Goal: Task Accomplishment & Management: Manage account settings

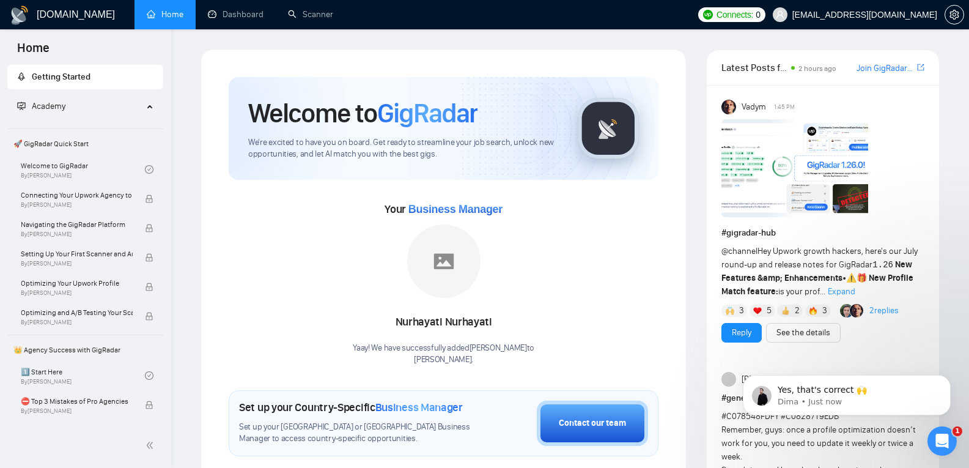
drag, startPoint x: 1882, startPoint y: 857, endPoint x: 943, endPoint y: 441, distance: 1026.8
click at [943, 441] on icon "Open Intercom Messenger" at bounding box center [942, 441] width 9 height 10
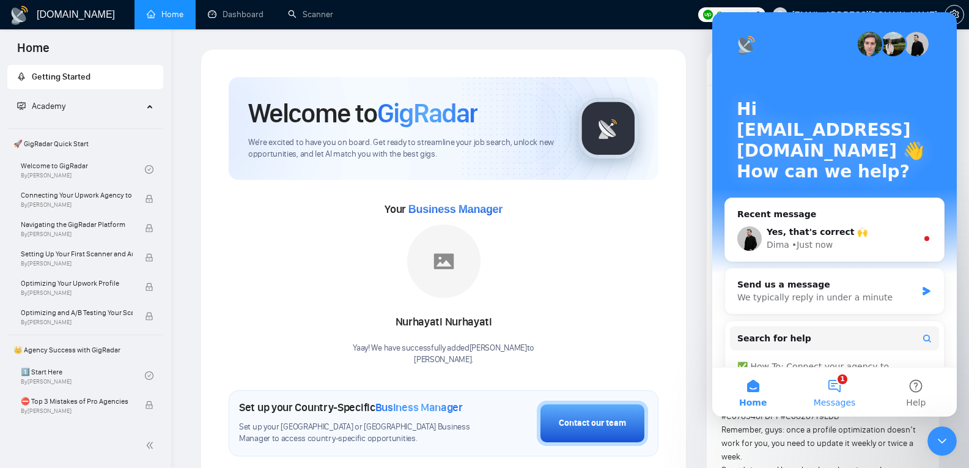
click at [839, 383] on button "1 Messages" at bounding box center [833, 391] width 81 height 49
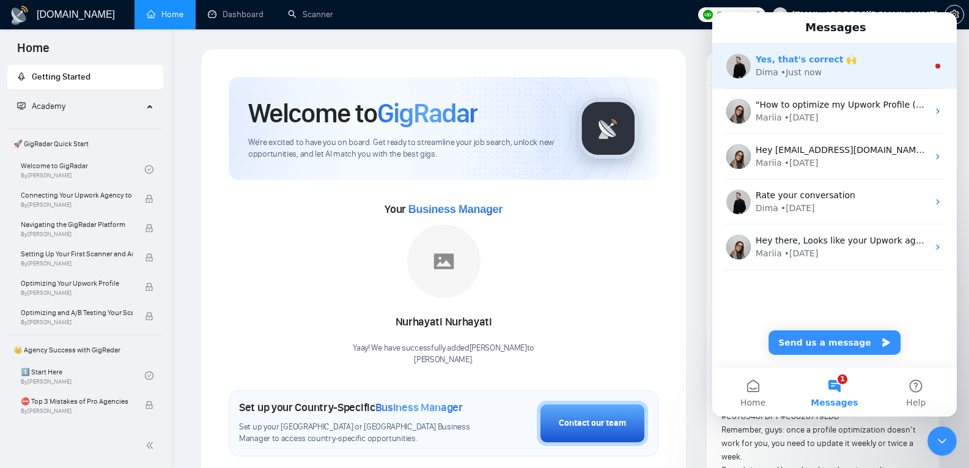
click at [837, 72] on div "Dima • Just now" at bounding box center [842, 72] width 172 height 13
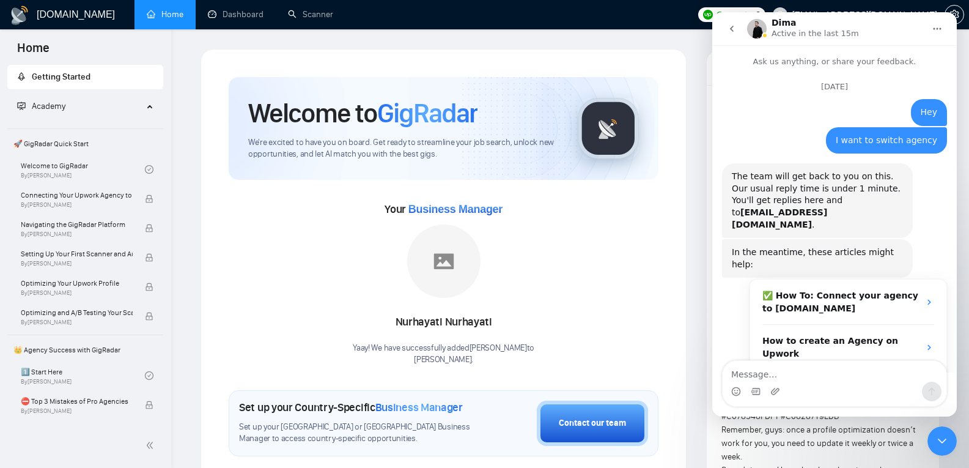
scroll to position [53, 0]
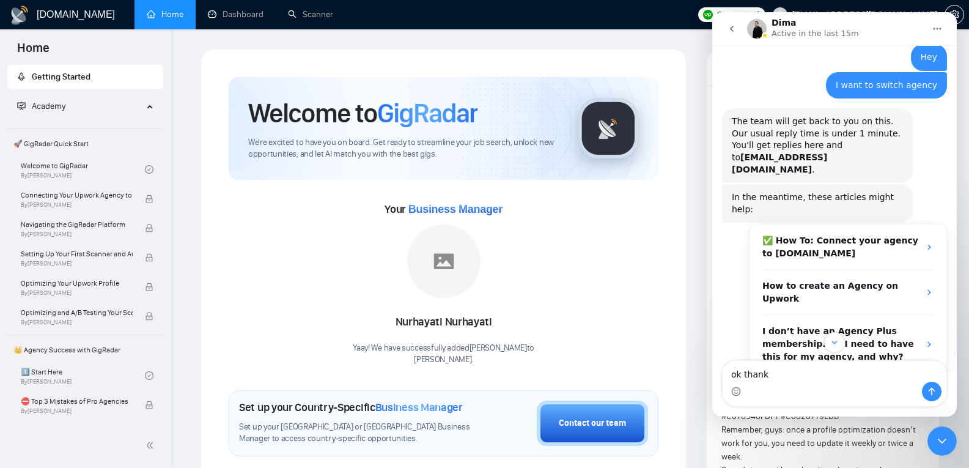
type textarea "ok thanks"
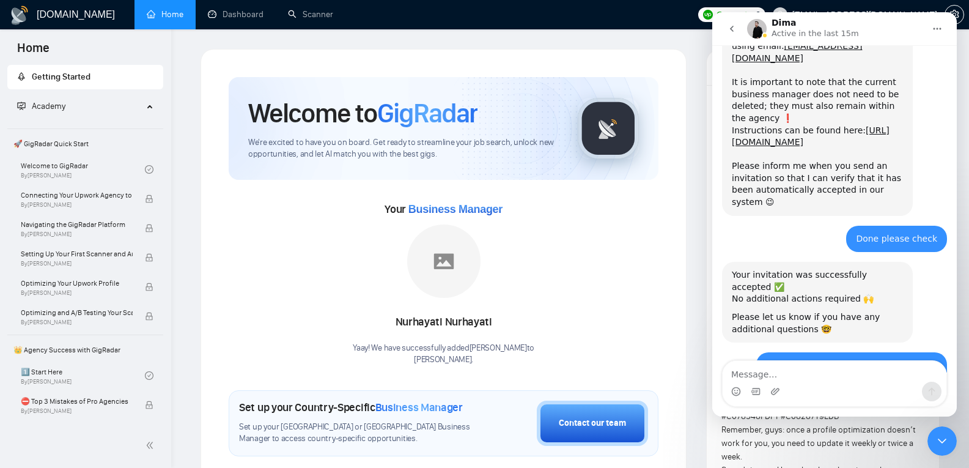
scroll to position [2309, 0]
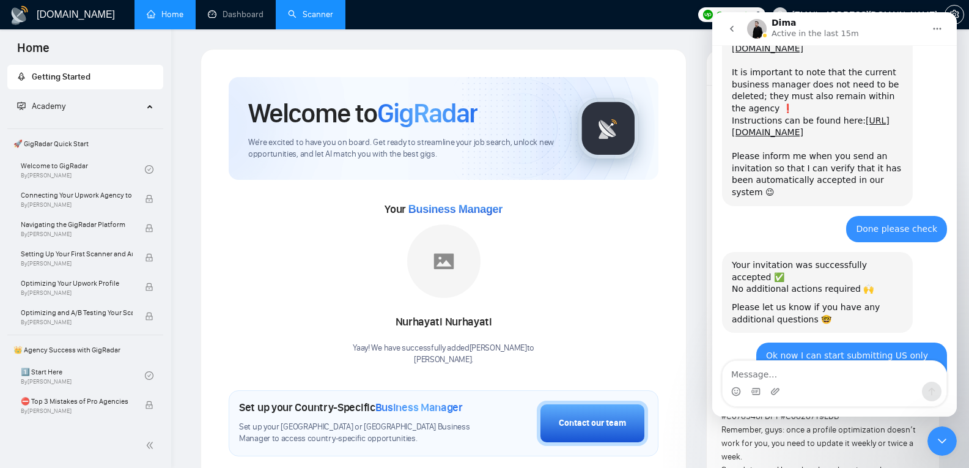
click at [313, 9] on link "Scanner" at bounding box center [310, 14] width 45 height 10
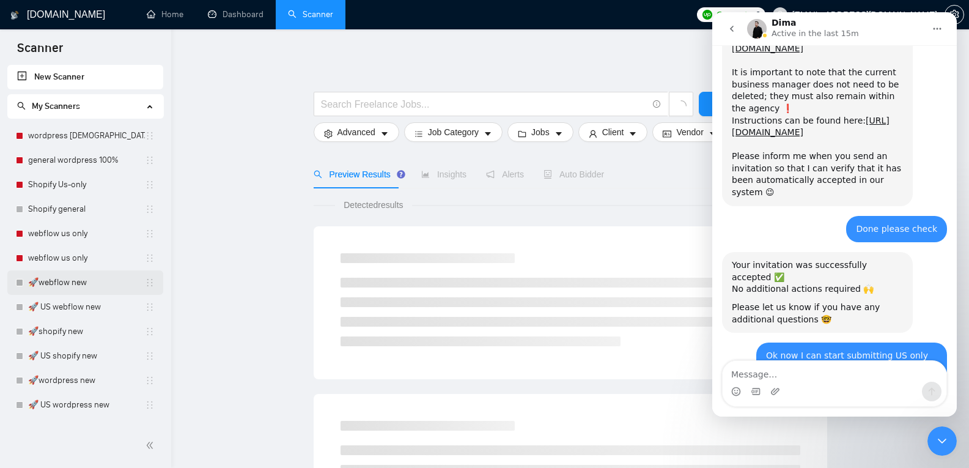
click at [101, 290] on link "🚀webflow new" at bounding box center [86, 282] width 117 height 24
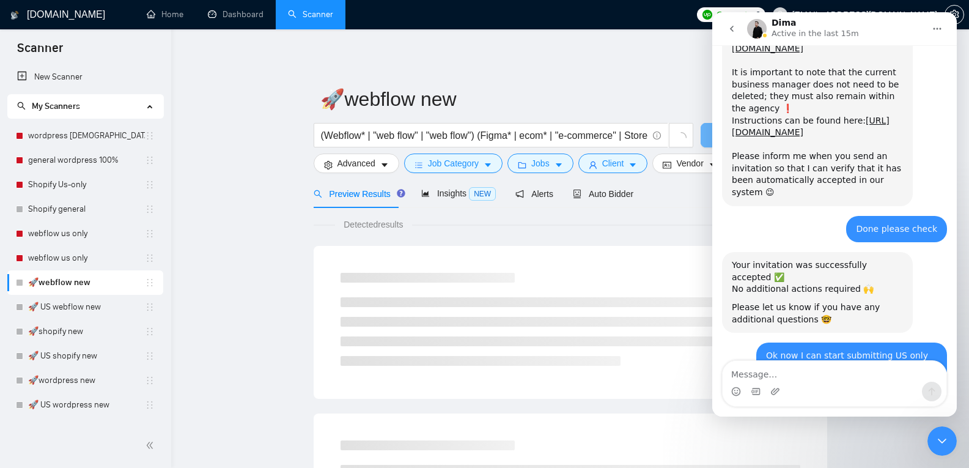
click at [950, 444] on div "Close Intercom Messenger" at bounding box center [941, 440] width 29 height 29
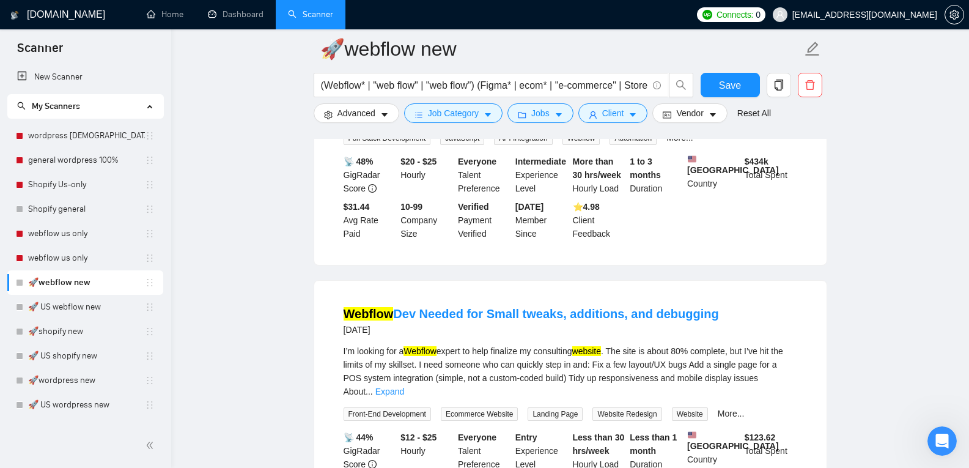
scroll to position [808, 0]
click at [81, 300] on link "🚀 US webflow new" at bounding box center [86, 307] width 117 height 24
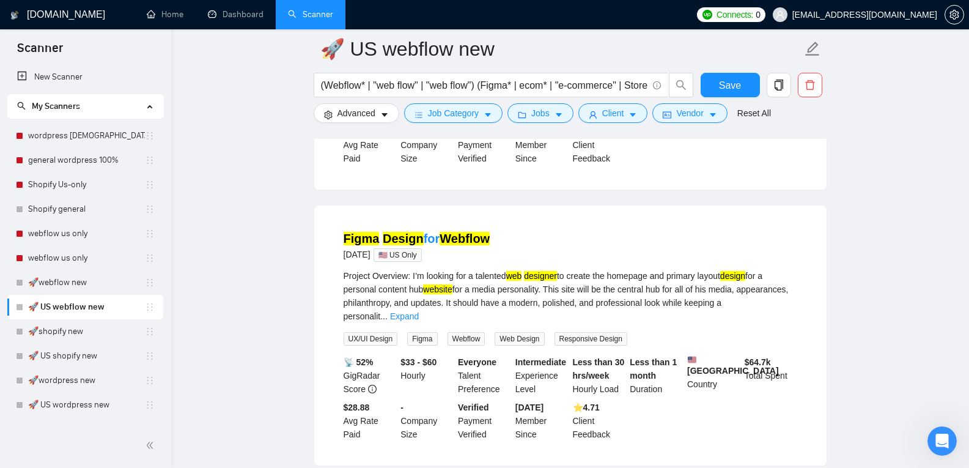
scroll to position [1395, 0]
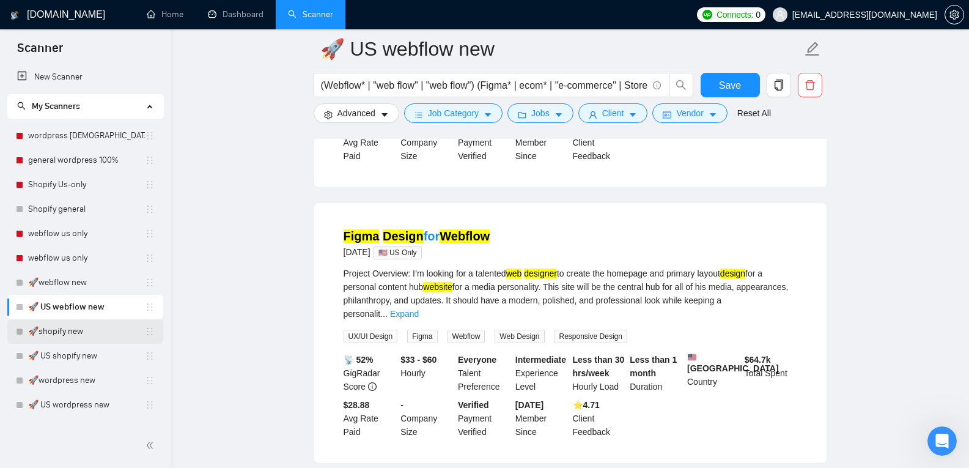
click at [42, 324] on link "🚀shopify new" at bounding box center [86, 331] width 117 height 24
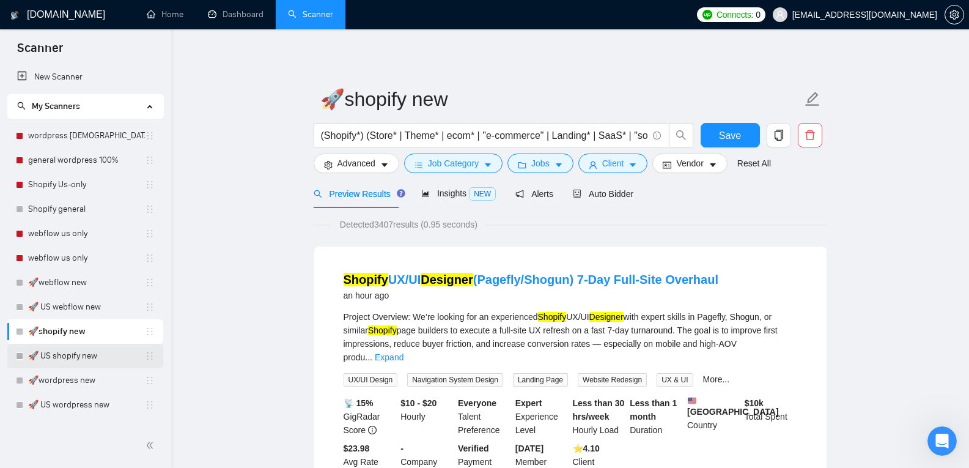
click at [117, 355] on link "🚀 US shopify new" at bounding box center [86, 356] width 117 height 24
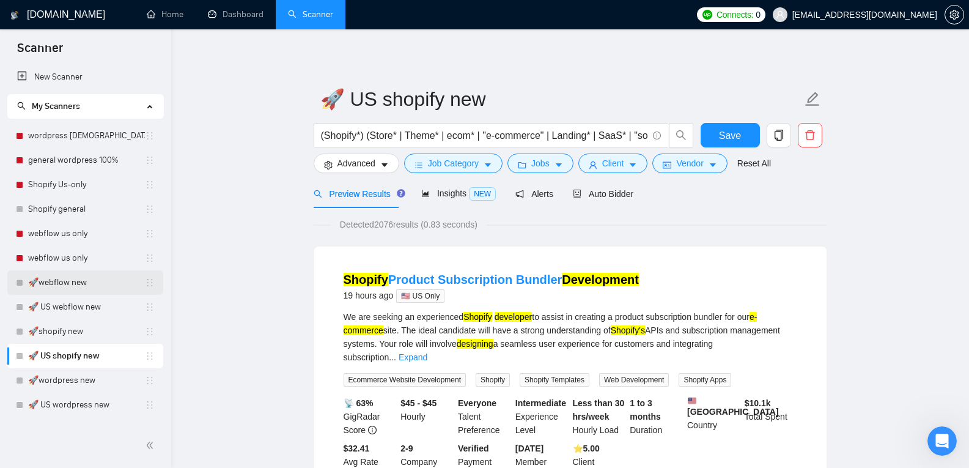
click at [84, 273] on link "🚀webflow new" at bounding box center [86, 282] width 117 height 24
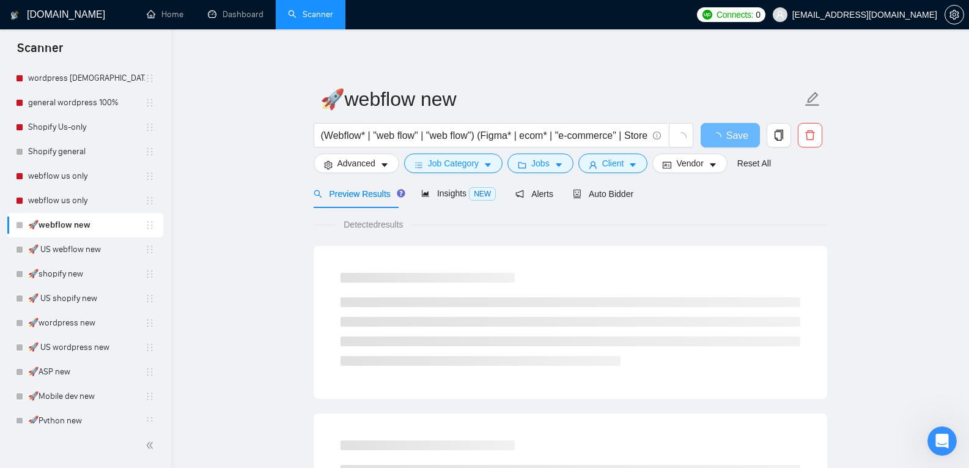
scroll to position [57, 0]
click at [617, 196] on span "Auto Bidder" at bounding box center [603, 194] width 61 height 10
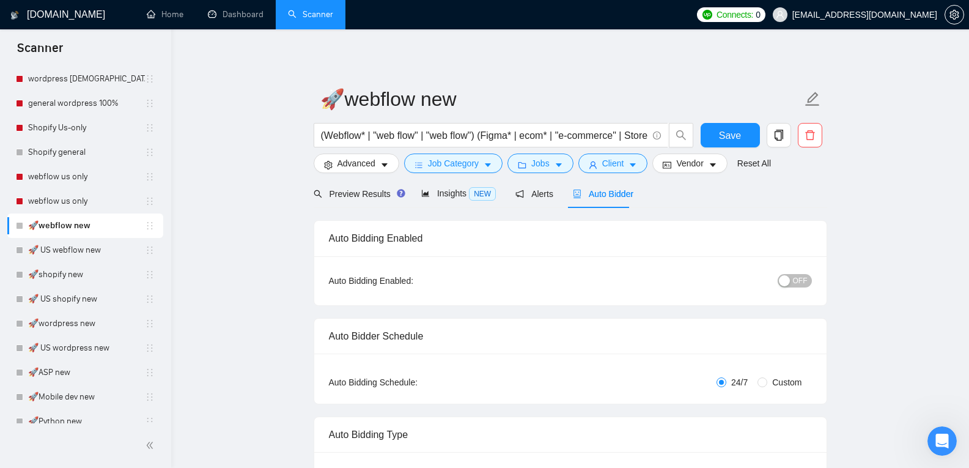
click at [798, 285] on span "OFF" at bounding box center [800, 280] width 15 height 13
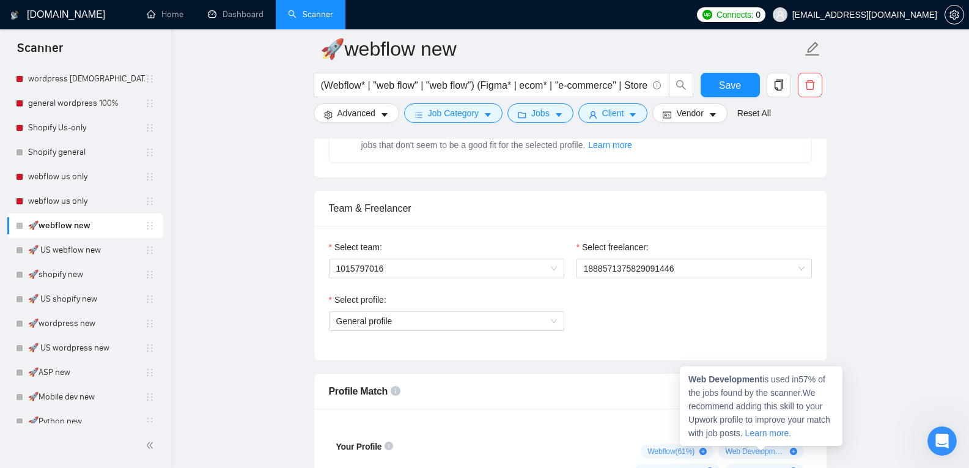
scroll to position [562, 0]
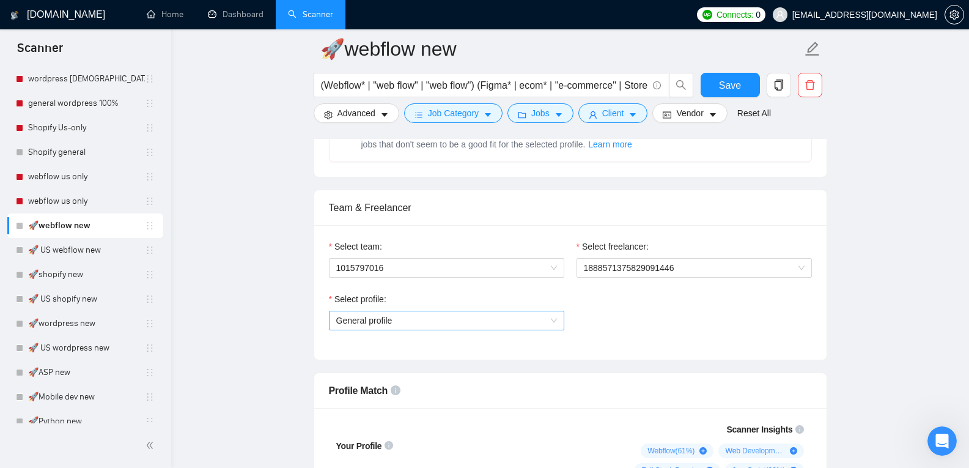
click at [505, 324] on span "General profile" at bounding box center [446, 320] width 221 height 18
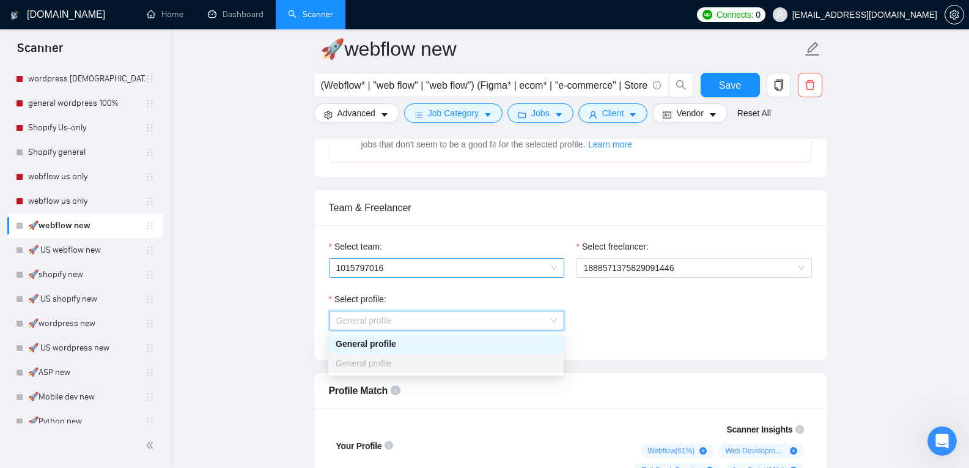
click at [477, 268] on span "1015797016" at bounding box center [446, 268] width 221 height 18
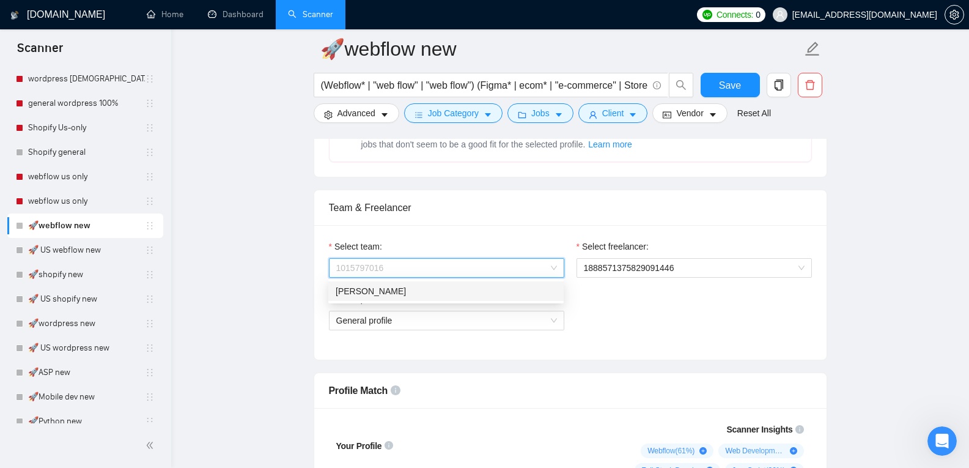
click at [465, 293] on div "[PERSON_NAME]" at bounding box center [446, 290] width 221 height 13
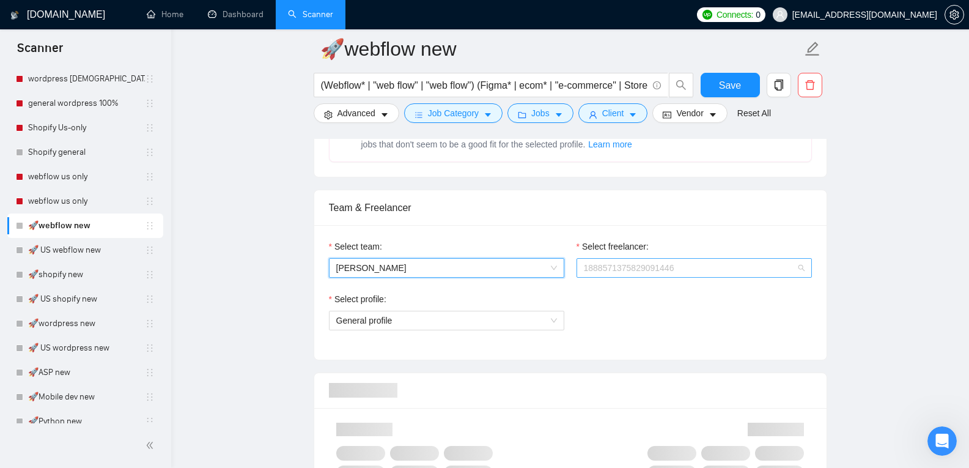
click at [647, 269] on span "1888571375829091446" at bounding box center [694, 268] width 221 height 18
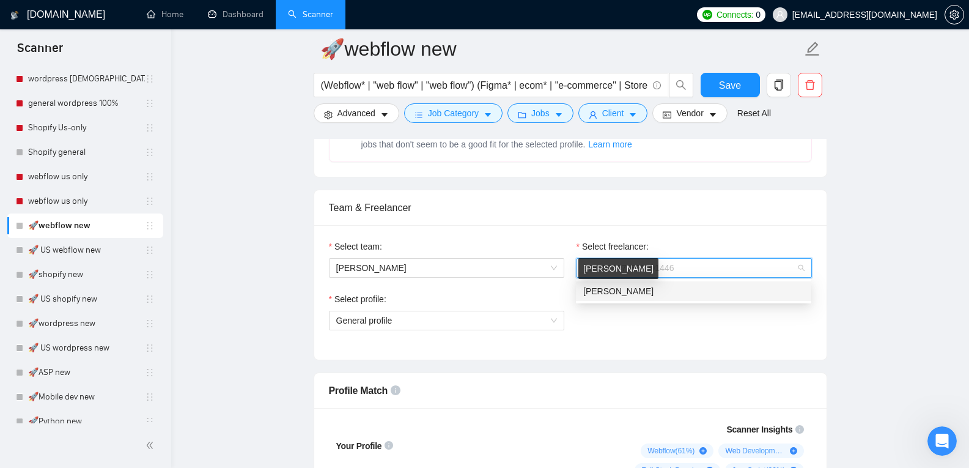
click at [630, 289] on span "[PERSON_NAME]" at bounding box center [618, 291] width 70 height 10
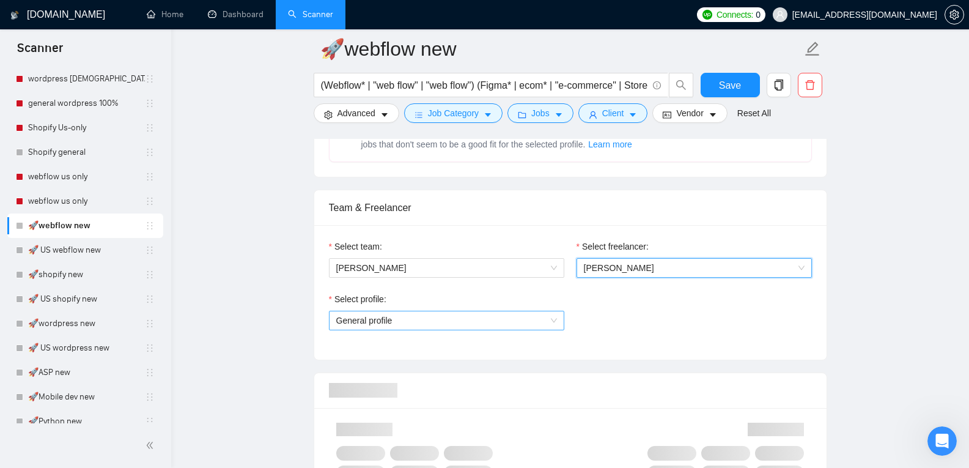
click at [480, 319] on span "General profile" at bounding box center [446, 320] width 221 height 18
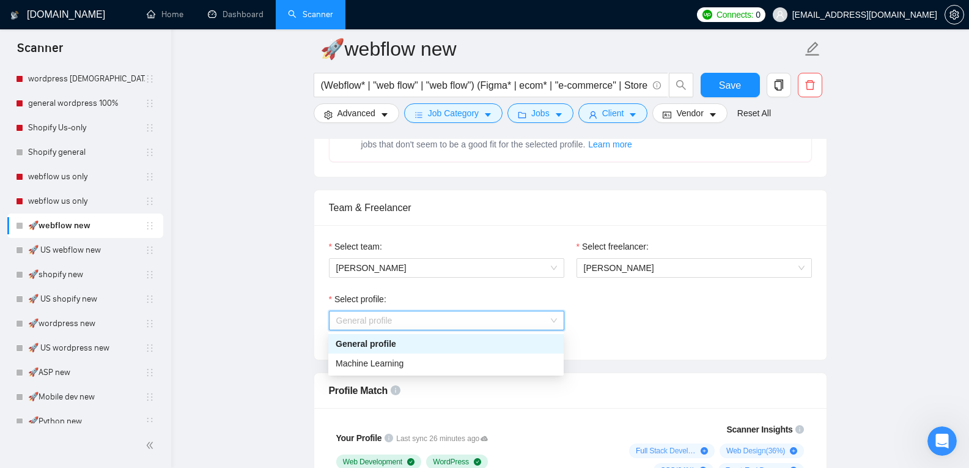
click at [469, 339] on div "General profile" at bounding box center [446, 343] width 221 height 13
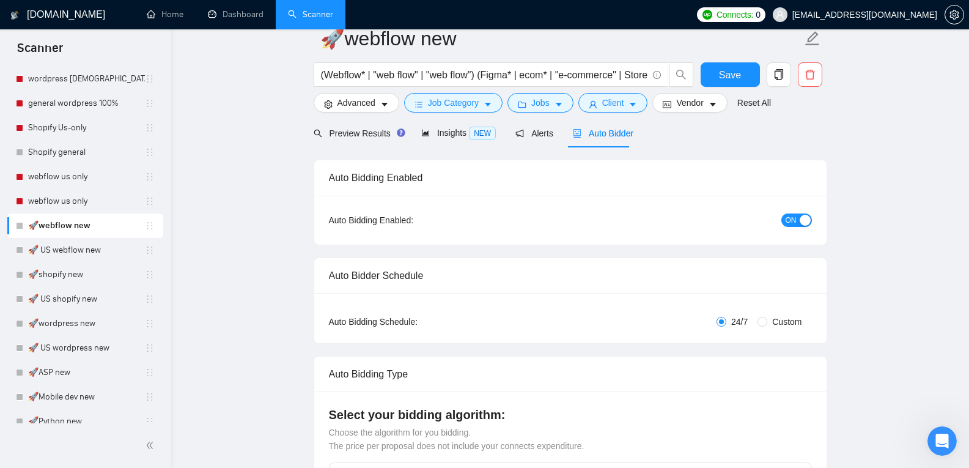
scroll to position [0, 0]
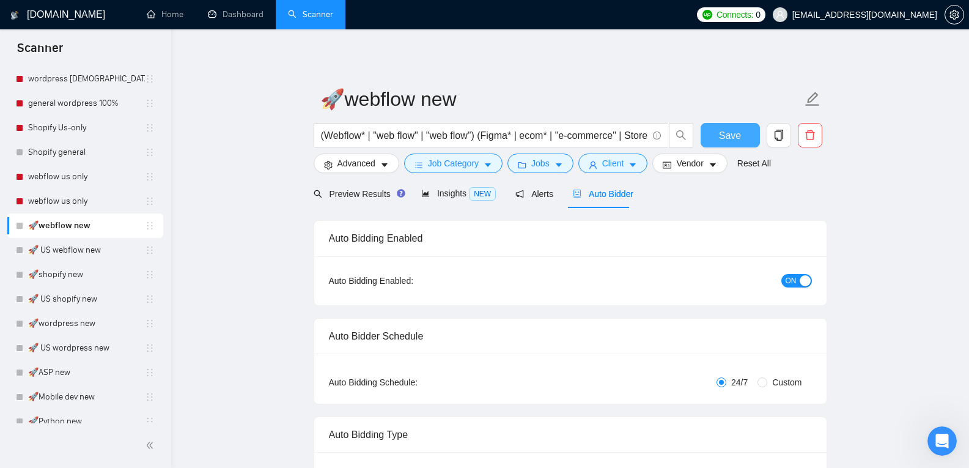
click at [730, 137] on span "Save" at bounding box center [730, 135] width 22 height 15
click at [109, 79] on link "wordpress [DEMOGRAPHIC_DATA]-only 100%" at bounding box center [86, 79] width 117 height 24
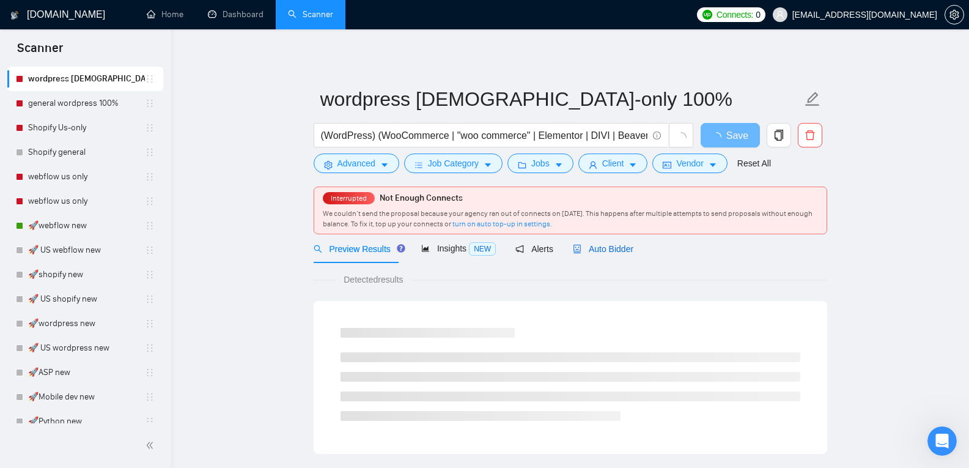
click at [597, 246] on span "Auto Bidder" at bounding box center [603, 249] width 61 height 10
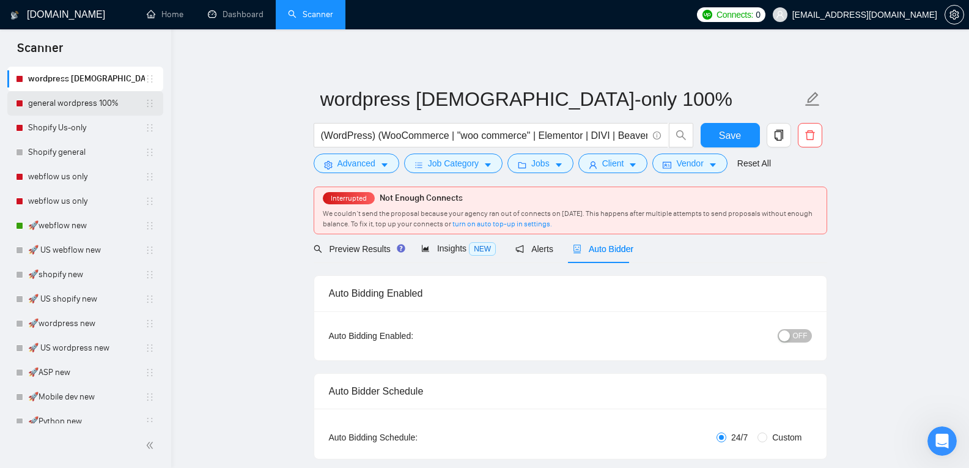
click at [107, 100] on link "general wordpress 100%" at bounding box center [86, 103] width 117 height 24
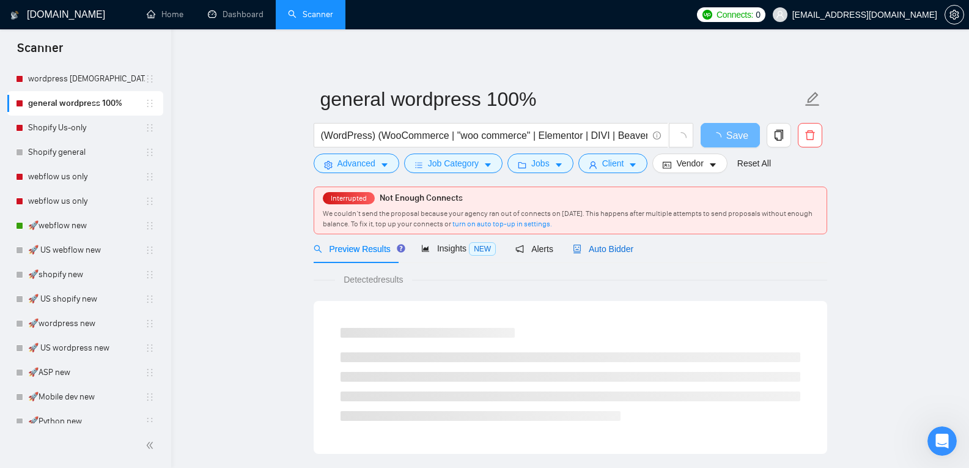
click at [577, 254] on span "Auto Bidder" at bounding box center [603, 249] width 61 height 10
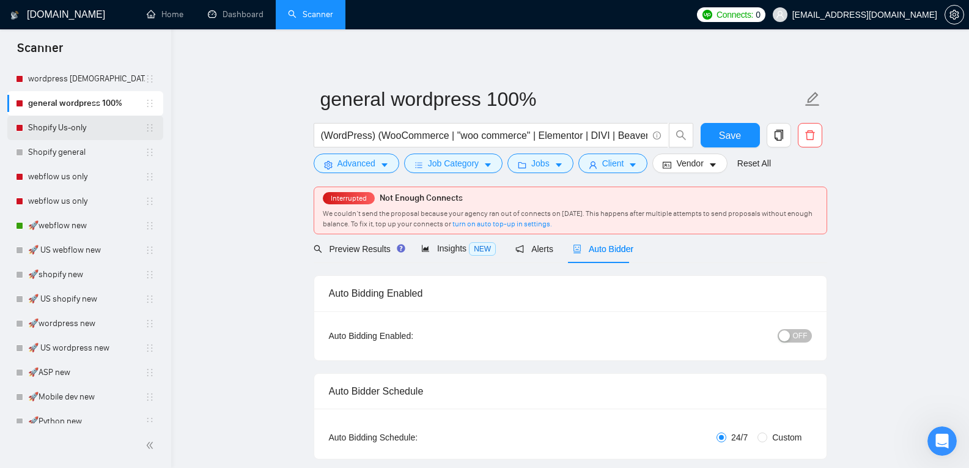
click at [79, 131] on link "Shopify Us-only" at bounding box center [86, 128] width 117 height 24
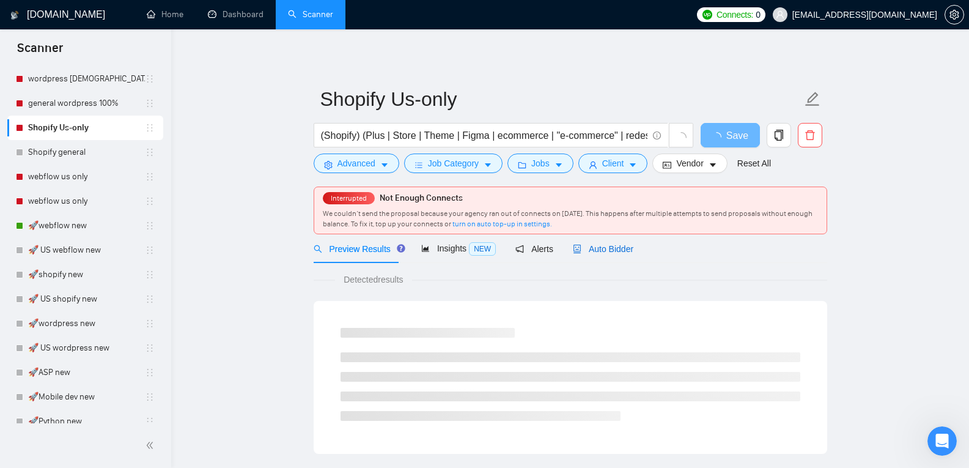
click at [589, 247] on span "Auto Bidder" at bounding box center [603, 249] width 61 height 10
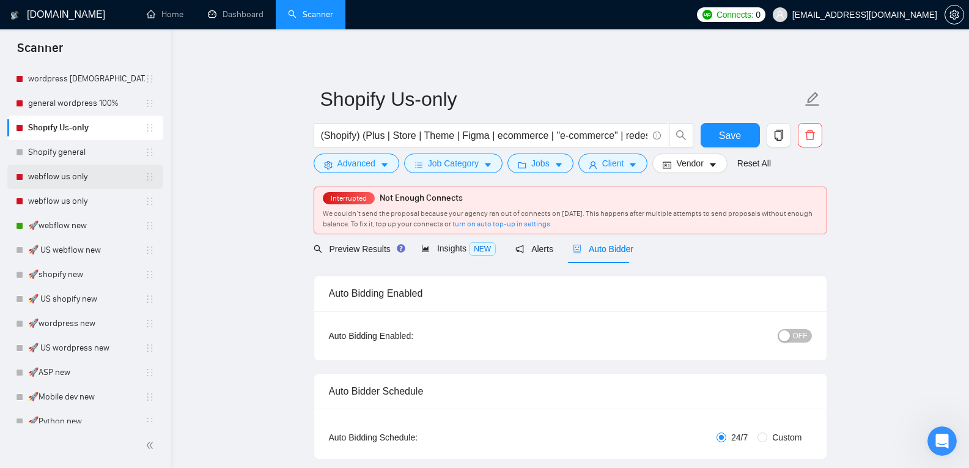
click at [69, 177] on link "webflow us only" at bounding box center [86, 176] width 117 height 24
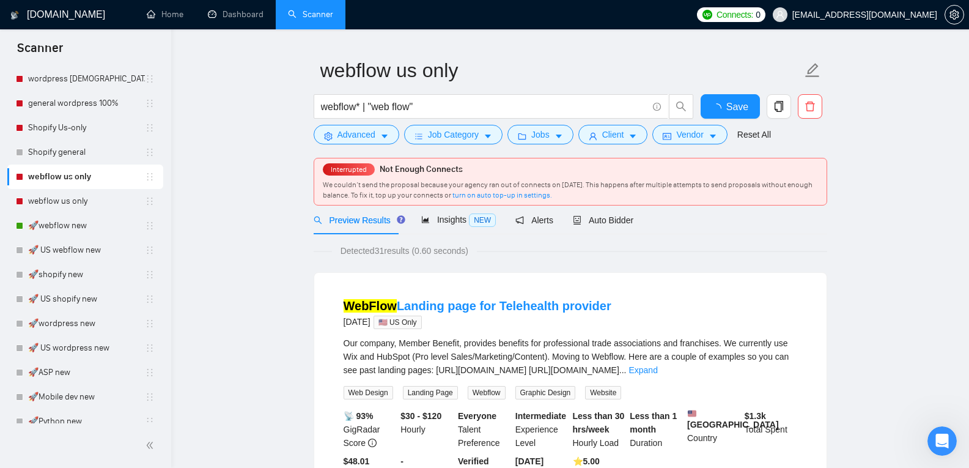
scroll to position [37, 0]
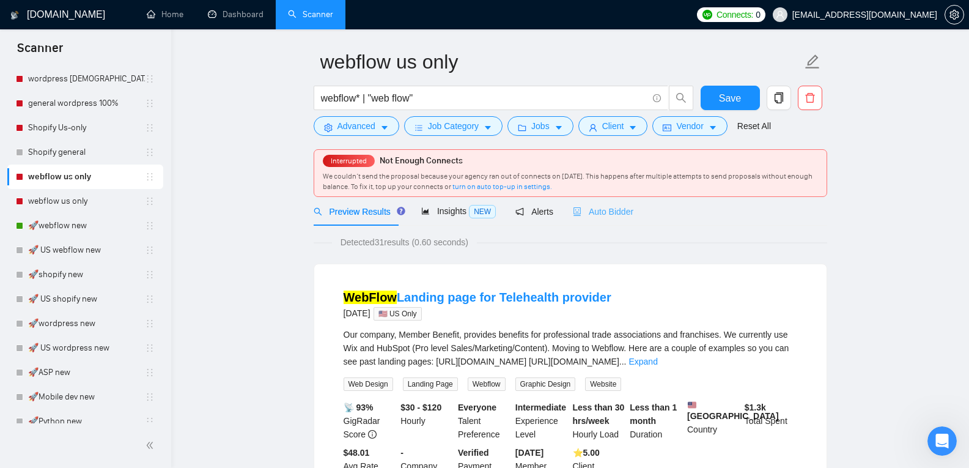
click at [595, 221] on div "Auto Bidder" at bounding box center [603, 211] width 61 height 29
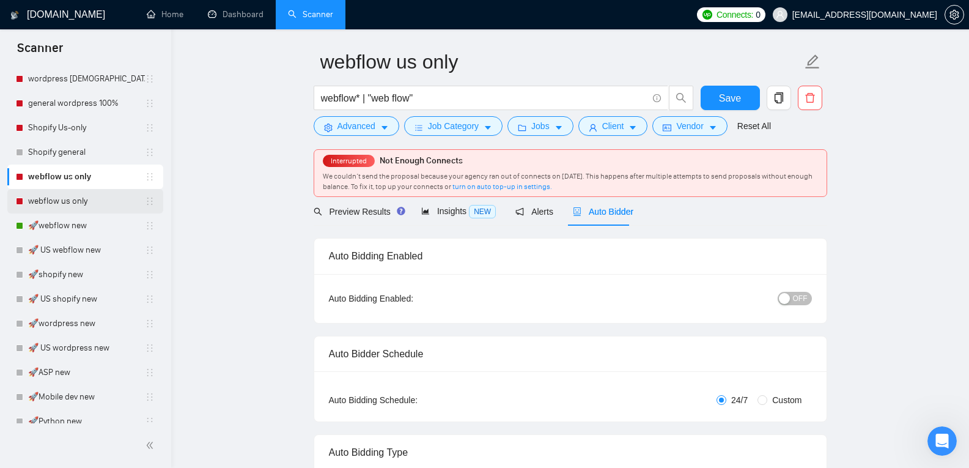
click at [70, 210] on link "webflow us only" at bounding box center [86, 201] width 117 height 24
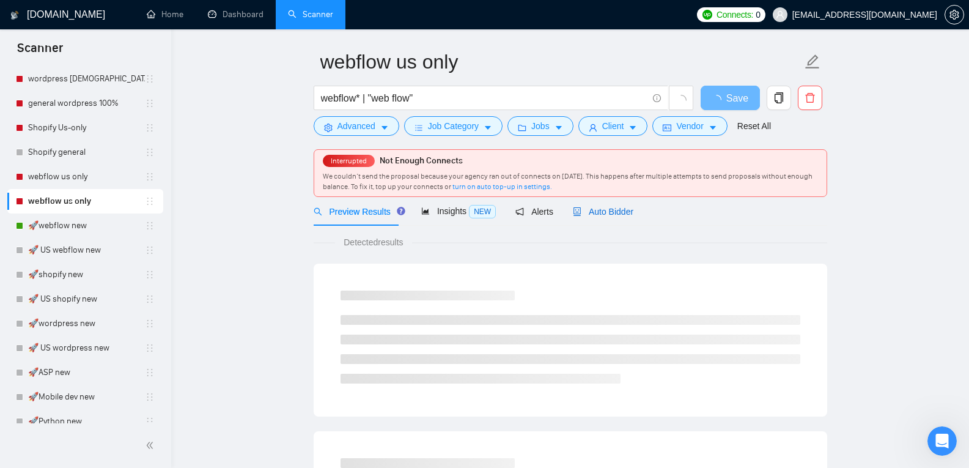
click at [589, 212] on span "Auto Bidder" at bounding box center [603, 212] width 61 height 10
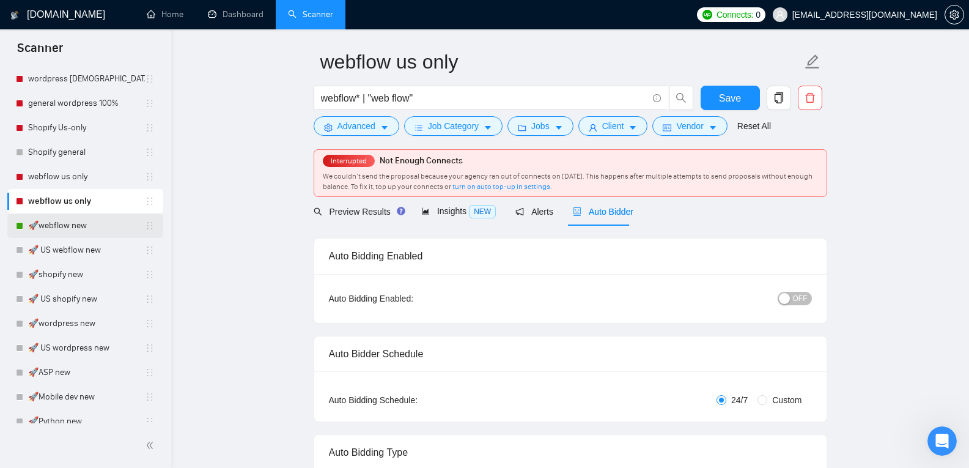
click at [100, 224] on link "🚀webflow new" at bounding box center [86, 225] width 117 height 24
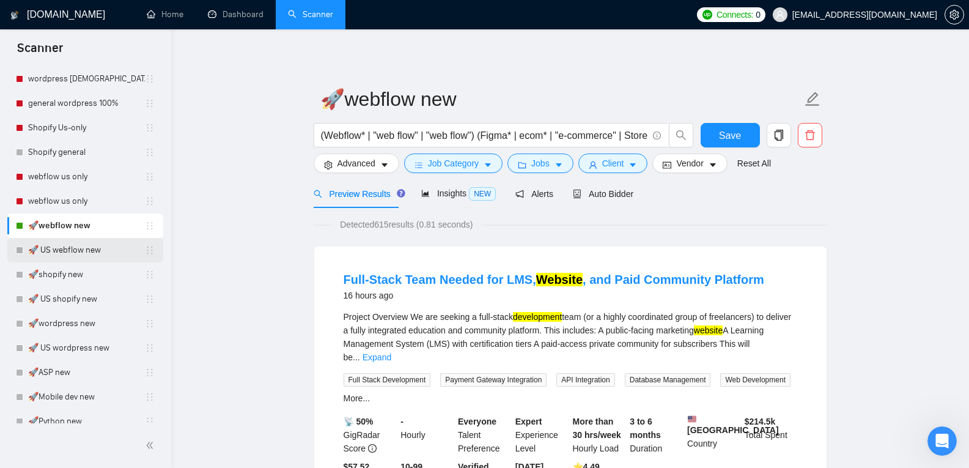
click at [114, 252] on link "🚀 US webflow new" at bounding box center [86, 250] width 117 height 24
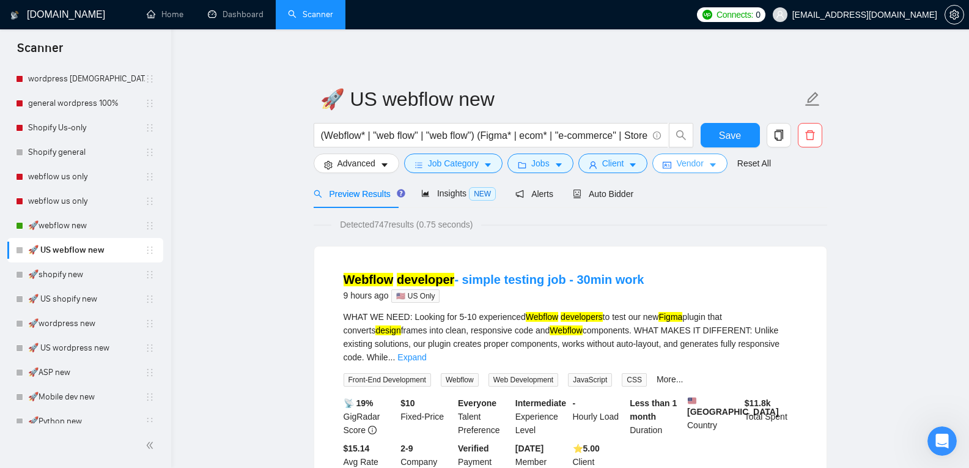
click at [687, 163] on span "Vendor" at bounding box center [689, 162] width 27 height 13
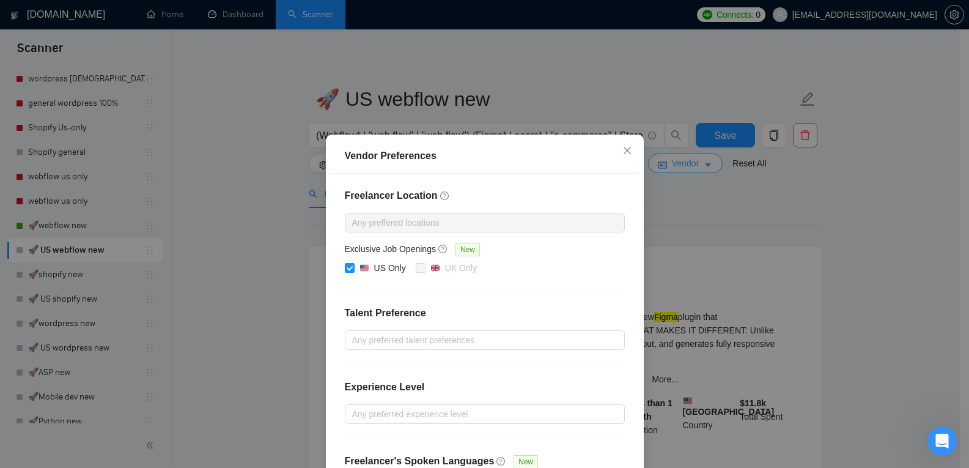
click at [687, 163] on div "Vendor Preferences Freelancer Location Any preffered locations Exclusive Job Op…" at bounding box center [484, 234] width 969 height 468
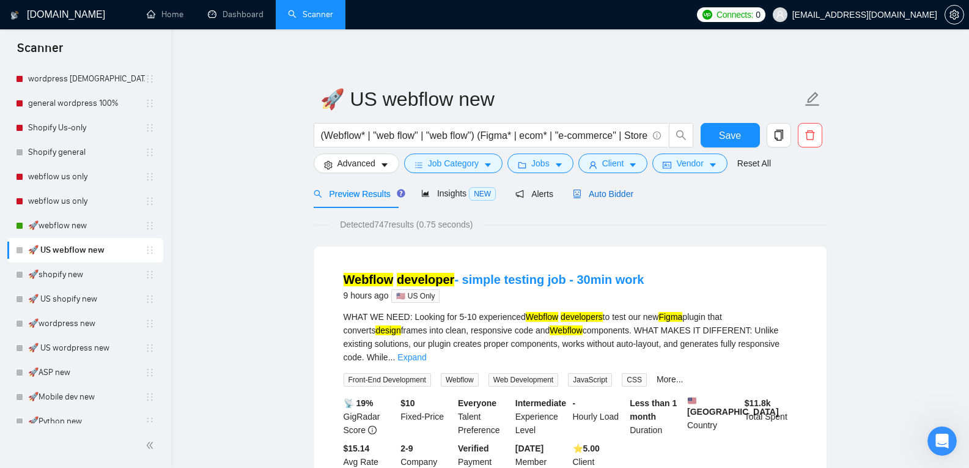
click at [601, 200] on div "Auto Bidder" at bounding box center [603, 193] width 61 height 13
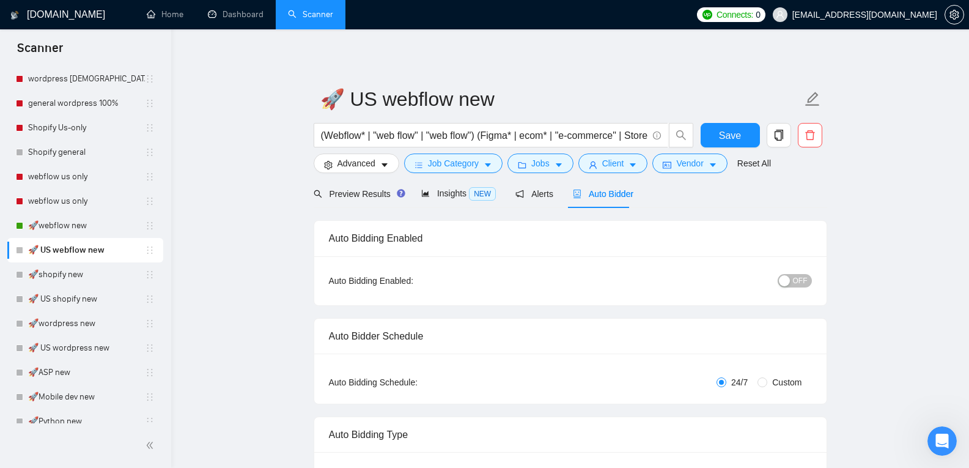
click at [800, 278] on span "OFF" at bounding box center [800, 280] width 15 height 13
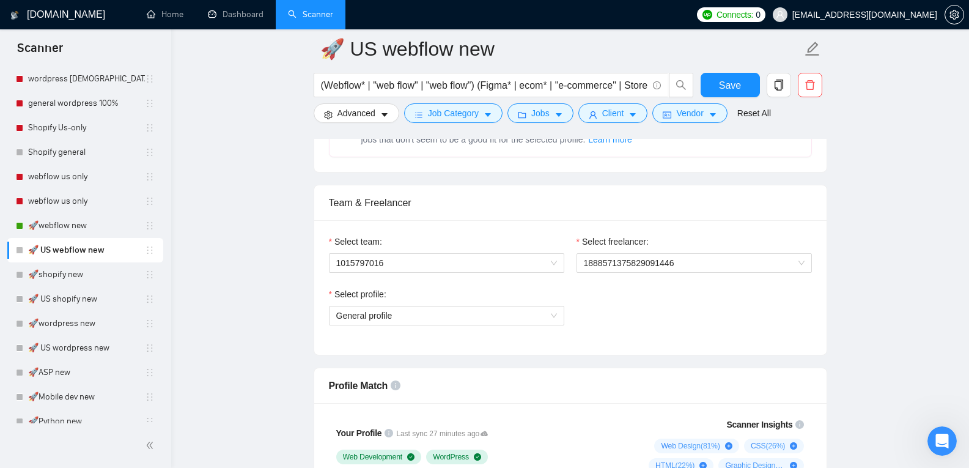
scroll to position [632, 0]
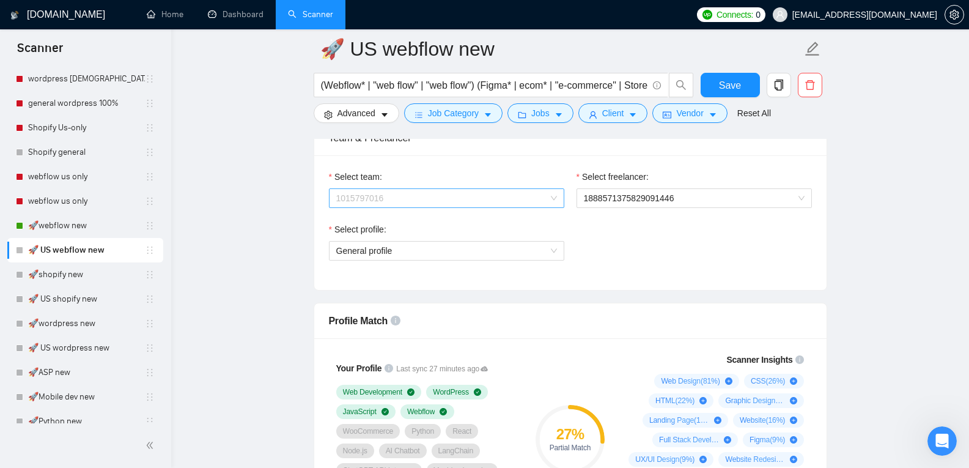
click at [490, 197] on span "1015797016" at bounding box center [446, 198] width 221 height 18
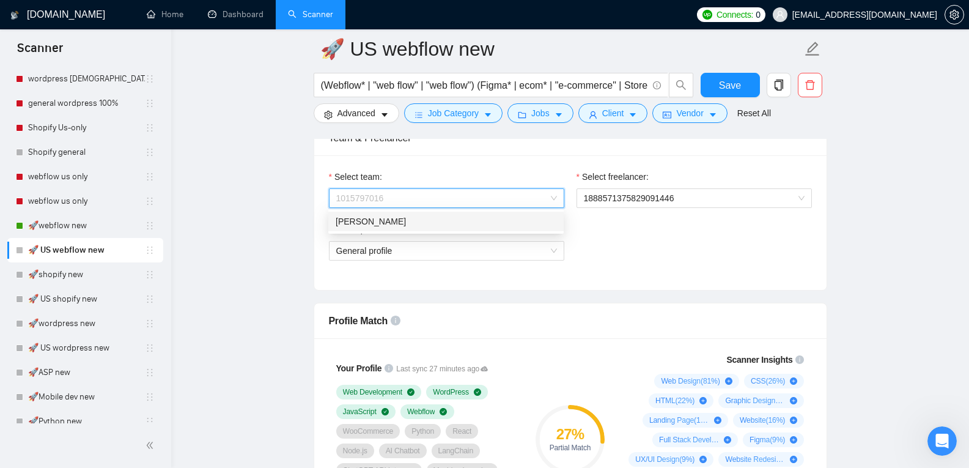
click at [467, 223] on div "[PERSON_NAME]" at bounding box center [446, 221] width 221 height 13
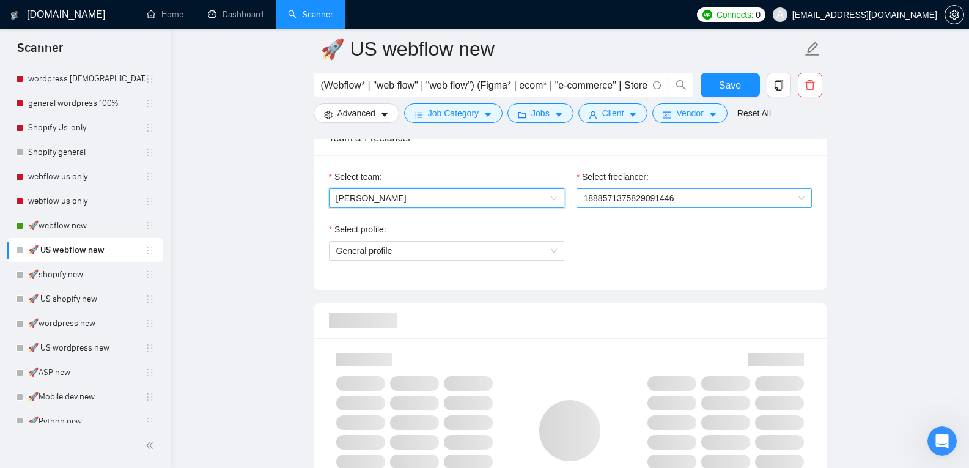
click at [668, 195] on span "1888571375829091446" at bounding box center [694, 198] width 221 height 18
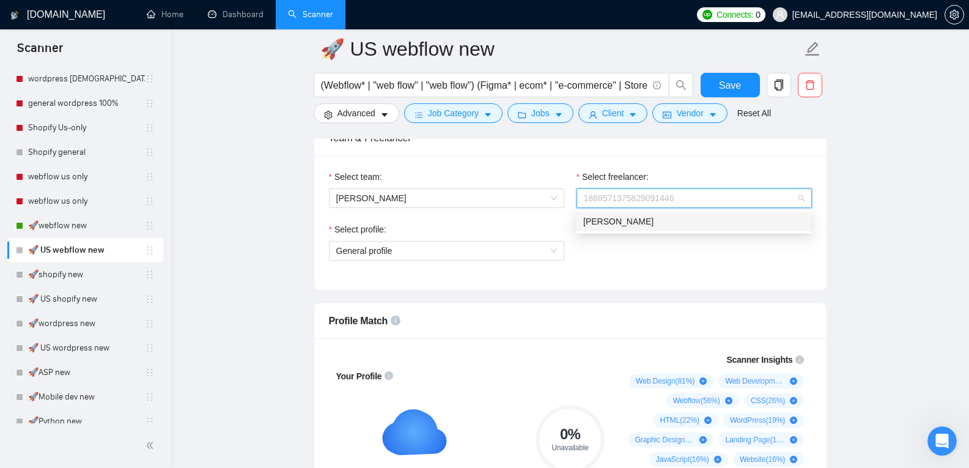
click at [636, 225] on div "[PERSON_NAME]" at bounding box center [693, 221] width 221 height 13
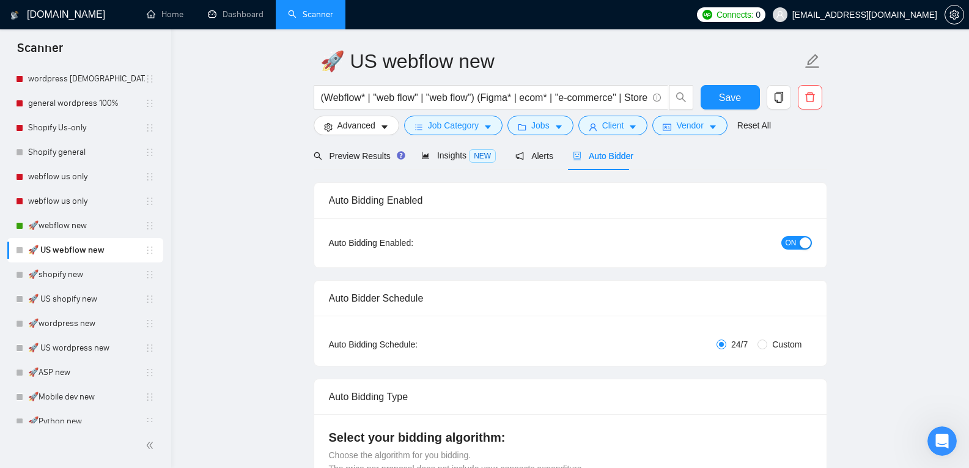
scroll to position [0, 0]
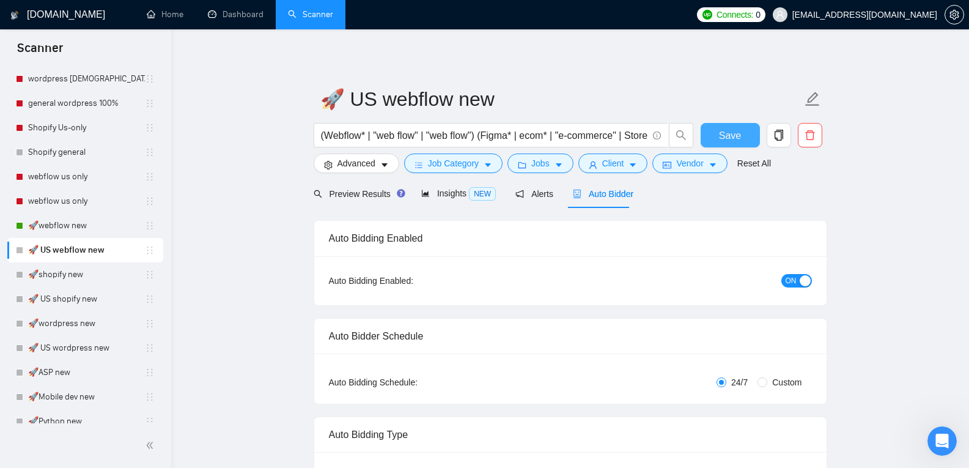
click at [725, 135] on span "Save" at bounding box center [730, 135] width 22 height 15
click at [96, 270] on link "🚀shopify new" at bounding box center [86, 274] width 117 height 24
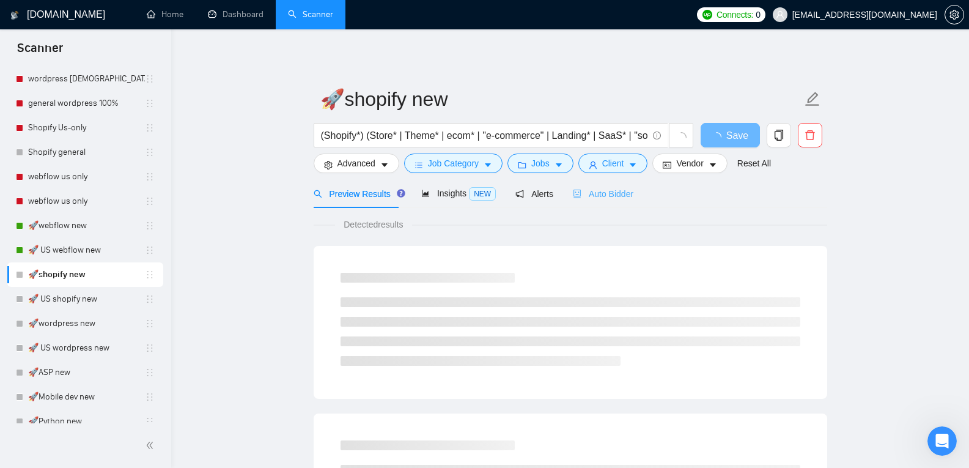
click at [610, 202] on div "Auto Bidder" at bounding box center [603, 193] width 61 height 29
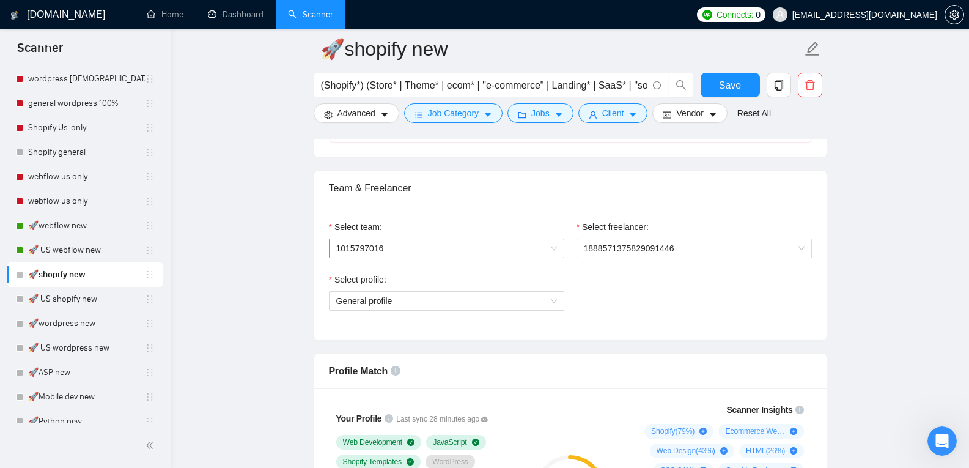
scroll to position [583, 0]
click at [495, 235] on div "Select team:" at bounding box center [446, 228] width 235 height 18
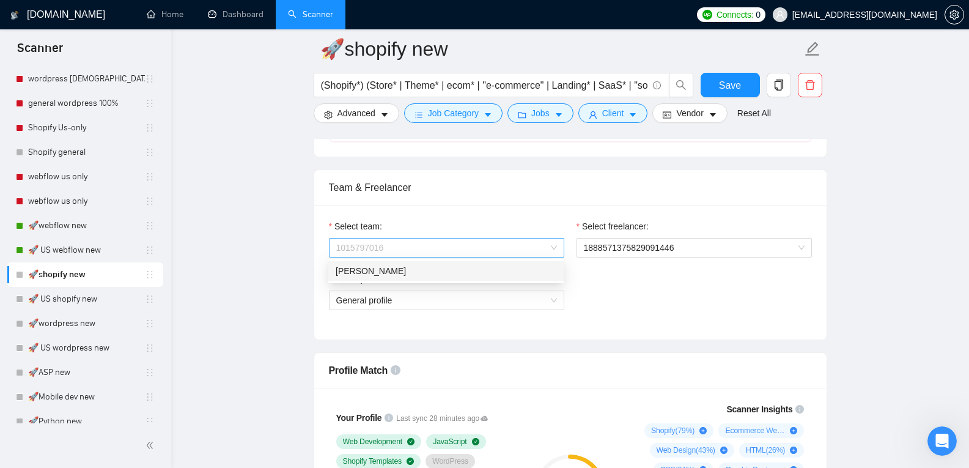
click at [493, 247] on span "1015797016" at bounding box center [446, 247] width 221 height 18
click at [469, 271] on div "[PERSON_NAME]" at bounding box center [446, 270] width 221 height 13
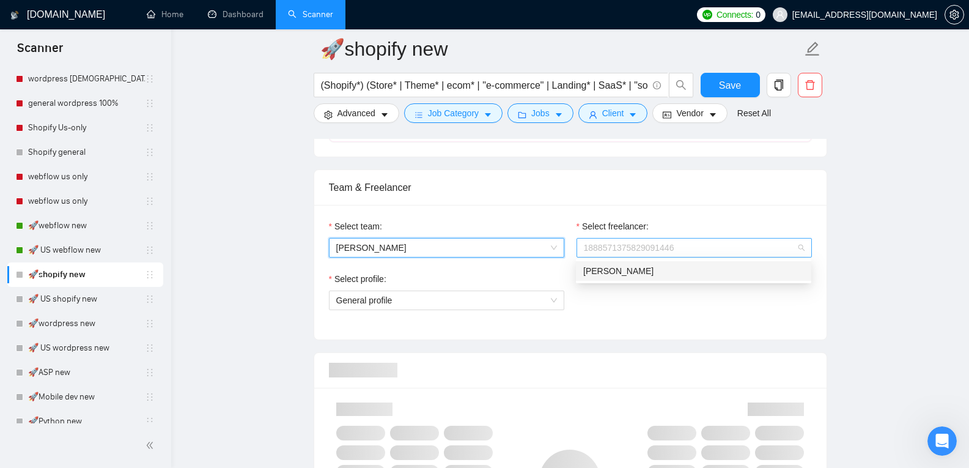
click at [624, 250] on span "1888571375829091446" at bounding box center [694, 247] width 221 height 18
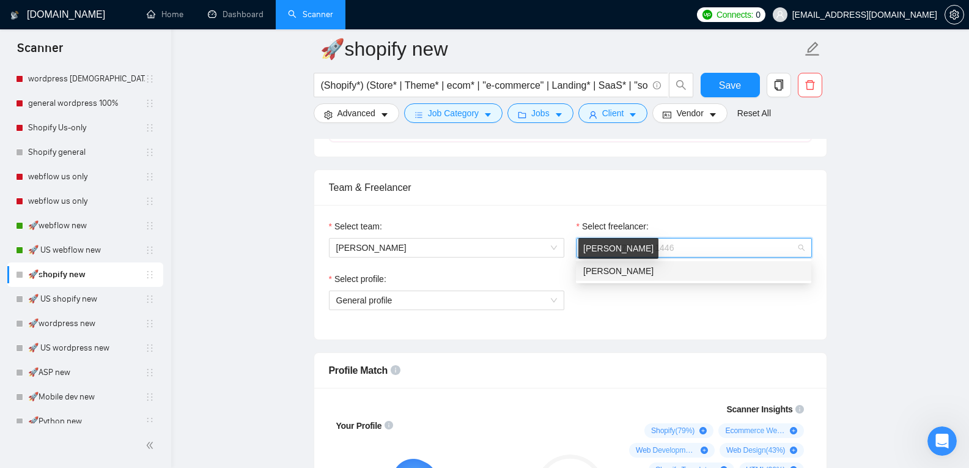
click at [624, 276] on span "[PERSON_NAME]" at bounding box center [618, 271] width 70 height 10
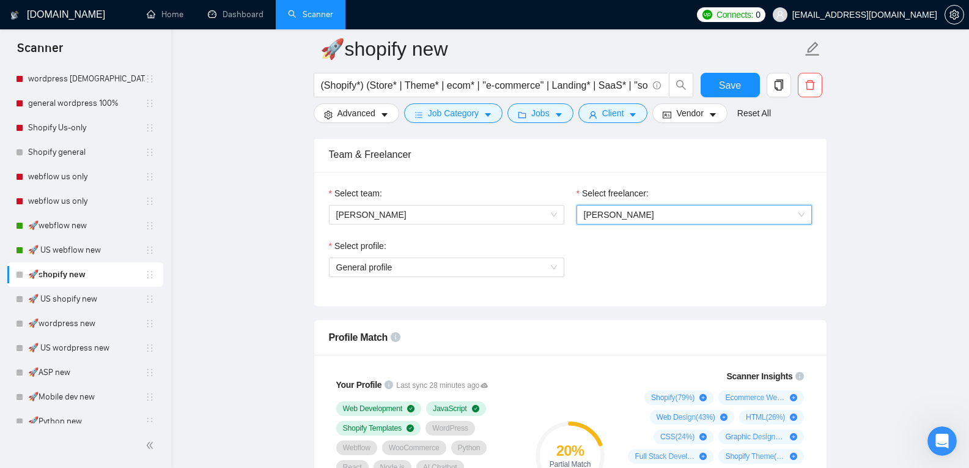
scroll to position [615, 0]
click at [494, 270] on span "General profile" at bounding box center [446, 268] width 221 height 18
click at [576, 258] on div "Select profile: General profile" at bounding box center [570, 266] width 495 height 53
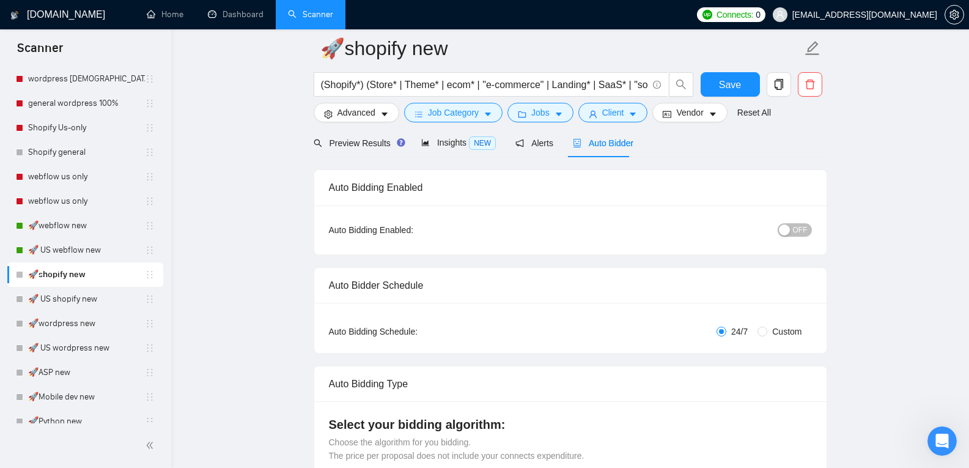
scroll to position [0, 0]
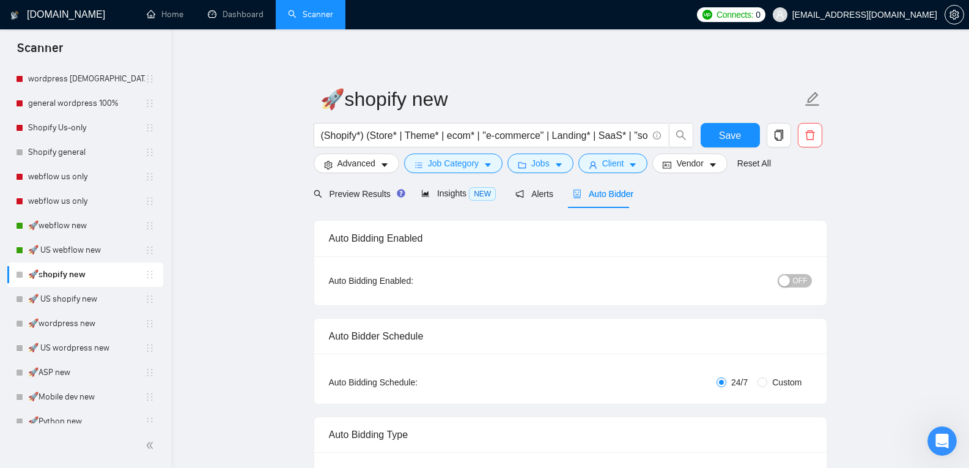
click at [790, 287] on button "OFF" at bounding box center [795, 280] width 34 height 13
click at [724, 130] on span "Save" at bounding box center [730, 135] width 22 height 15
click at [82, 297] on link "🚀 US shopify new" at bounding box center [86, 299] width 117 height 24
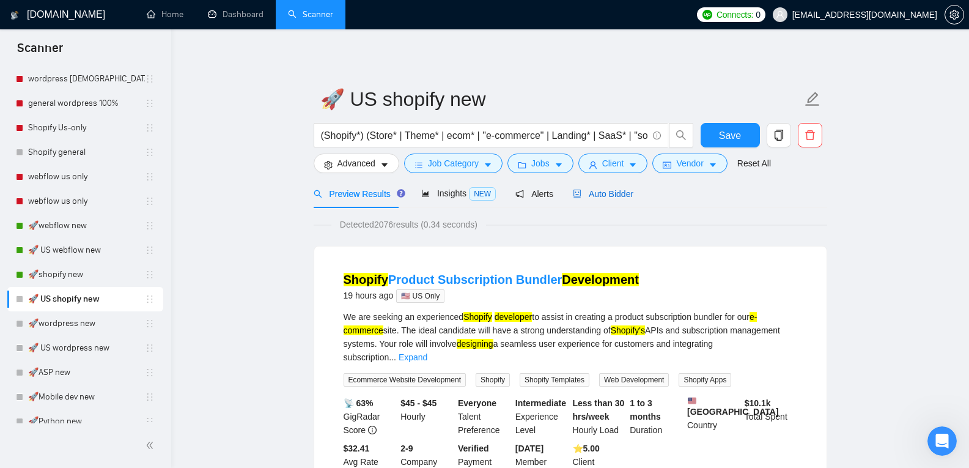
click at [616, 196] on span "Auto Bidder" at bounding box center [603, 194] width 61 height 10
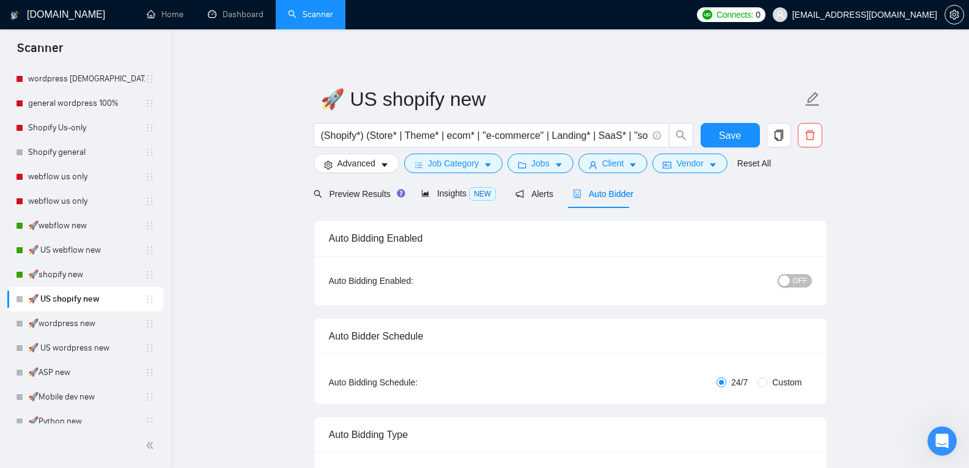
click at [787, 278] on div "button" at bounding box center [784, 280] width 11 height 11
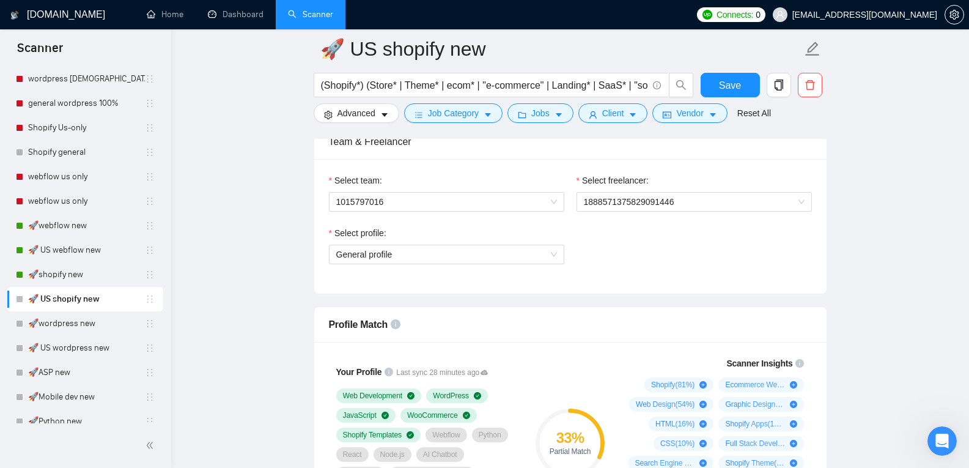
scroll to position [629, 0]
click at [511, 203] on span "1015797016" at bounding box center [446, 201] width 221 height 18
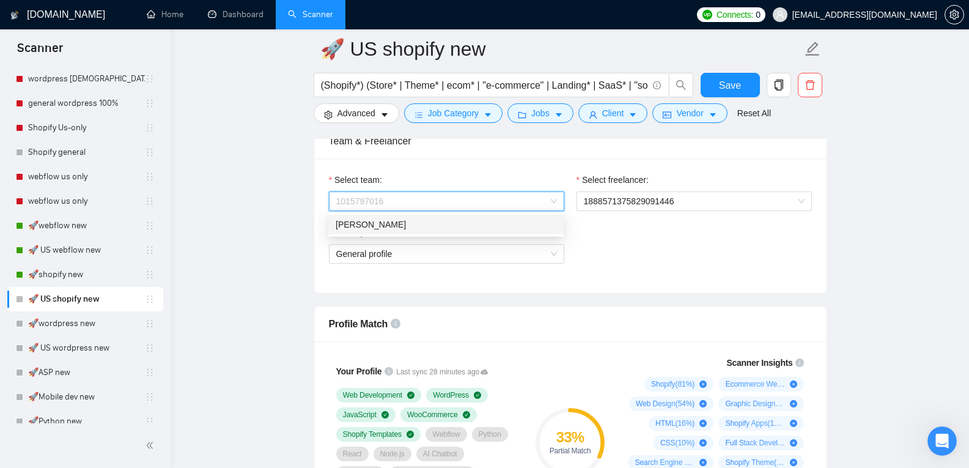
click at [490, 221] on div "[PERSON_NAME]" at bounding box center [446, 224] width 221 height 13
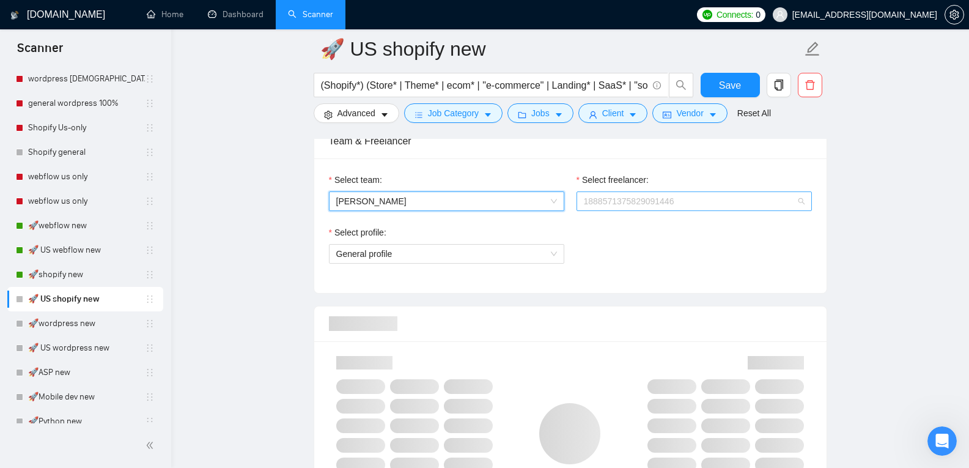
click at [601, 204] on span "1888571375829091446" at bounding box center [694, 201] width 221 height 18
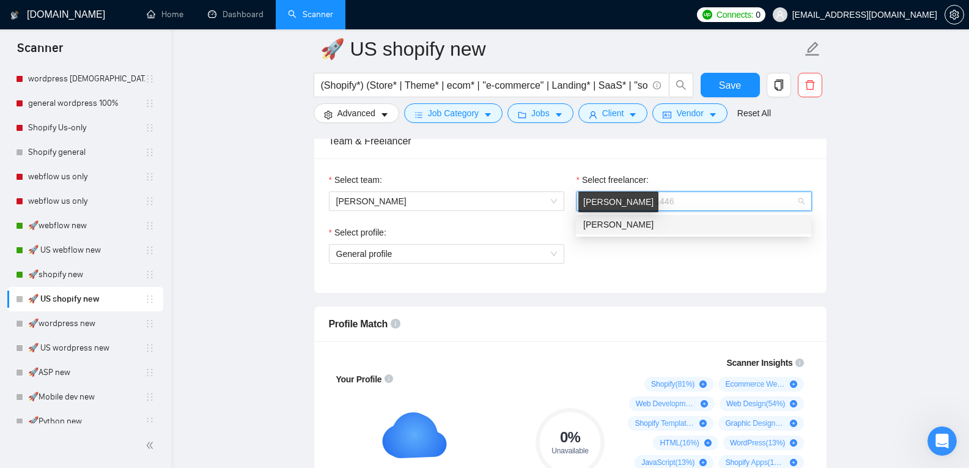
click at [603, 229] on span "[PERSON_NAME]" at bounding box center [618, 224] width 70 height 10
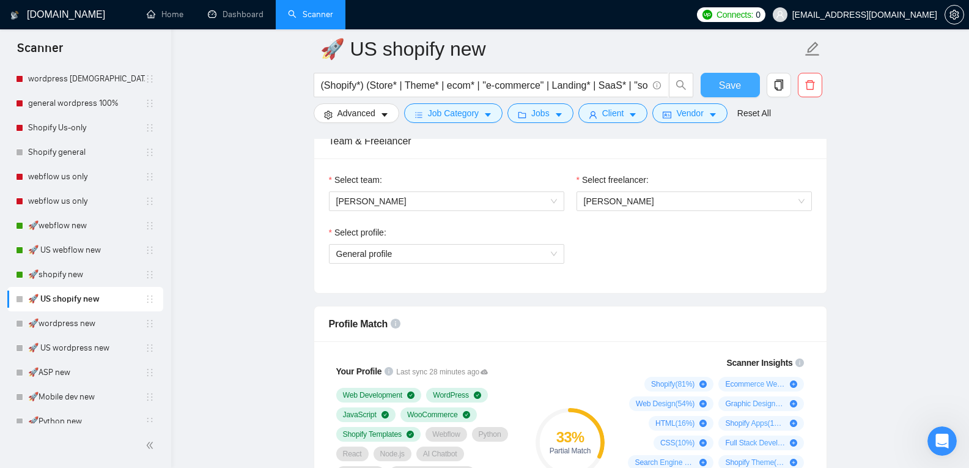
click at [710, 84] on button "Save" at bounding box center [730, 85] width 59 height 24
click at [110, 319] on link "🚀wordpress new" at bounding box center [86, 323] width 117 height 24
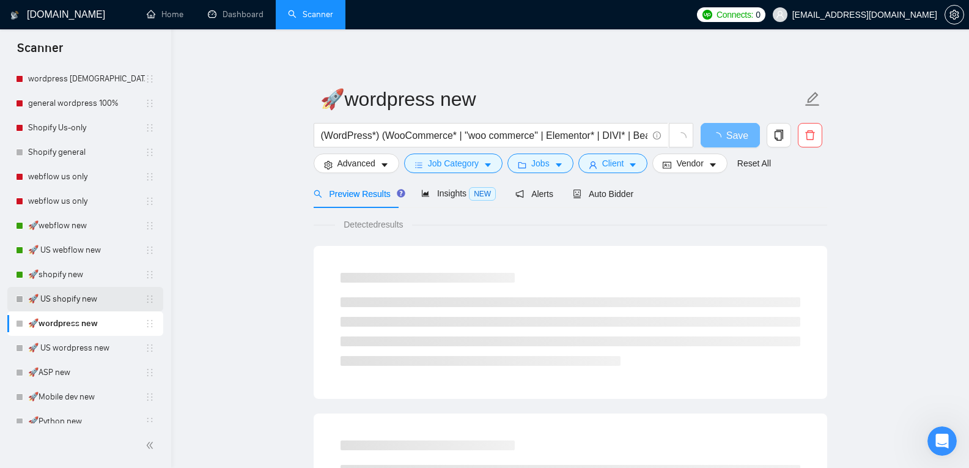
click at [109, 295] on link "🚀 US shopify new" at bounding box center [86, 299] width 117 height 24
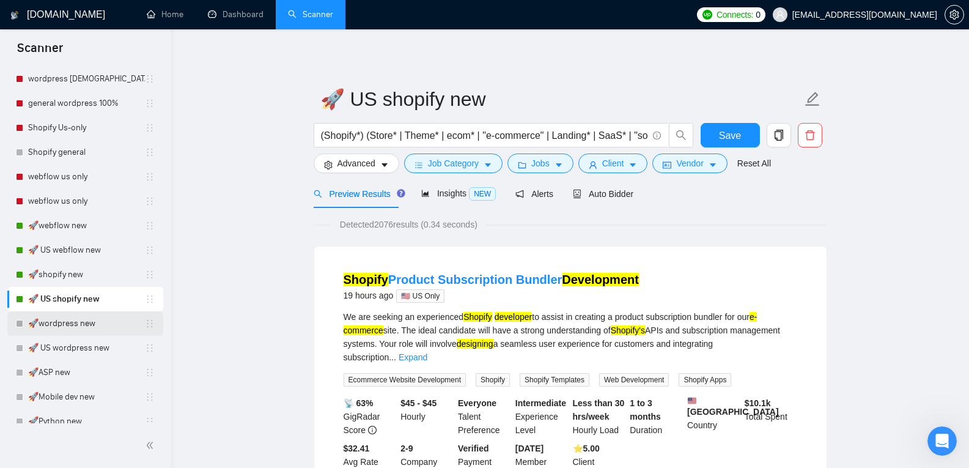
click at [81, 330] on link "🚀wordpress new" at bounding box center [86, 323] width 117 height 24
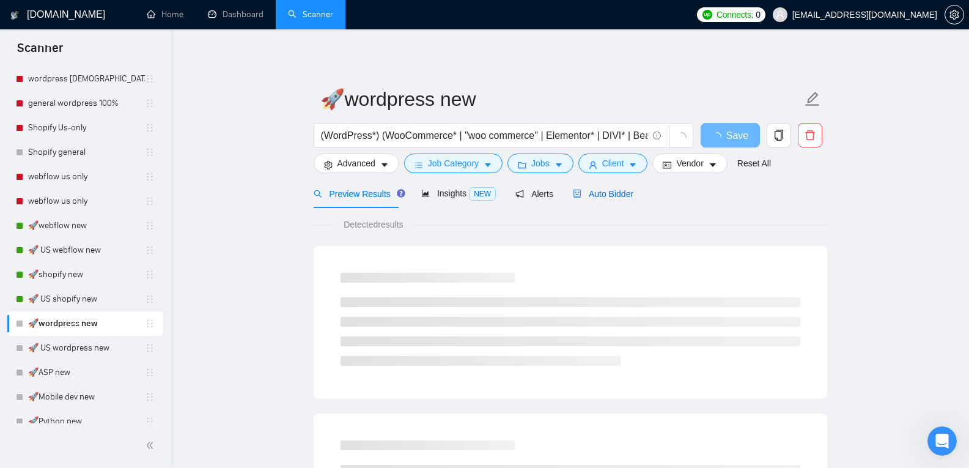
click at [597, 199] on div "Auto Bidder" at bounding box center [603, 193] width 61 height 13
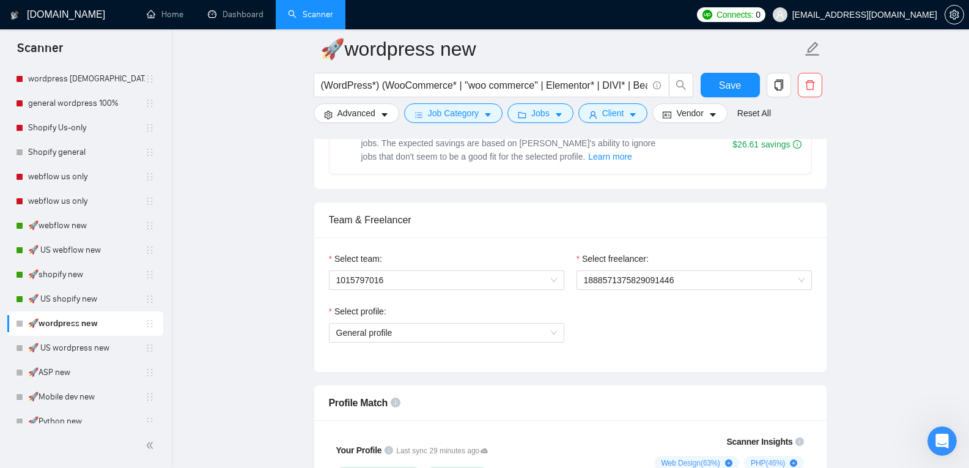
scroll to position [551, 0]
click at [542, 284] on span "1015797016" at bounding box center [446, 279] width 221 height 18
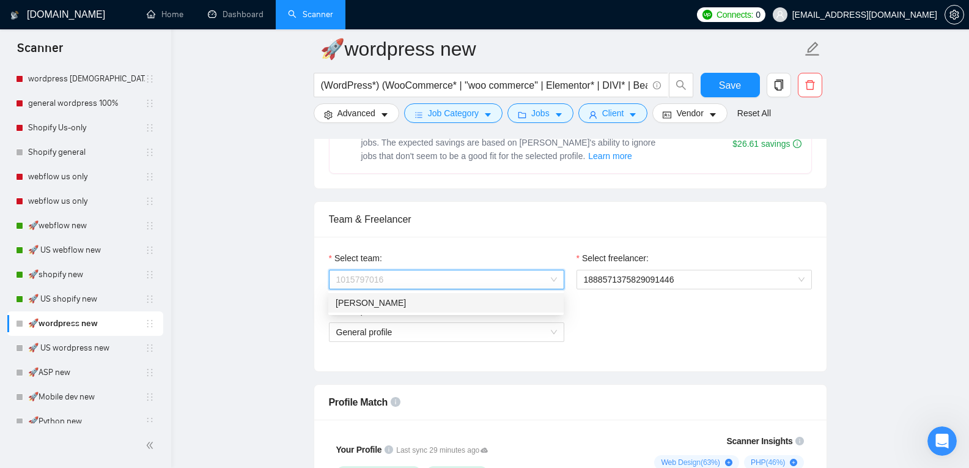
click at [520, 302] on div "[PERSON_NAME]" at bounding box center [446, 302] width 221 height 13
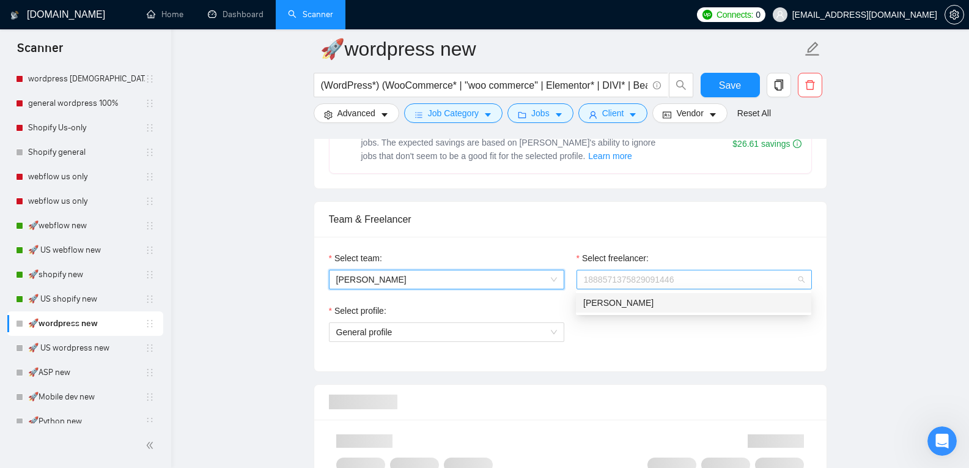
click at [624, 282] on span "1888571375829091446" at bounding box center [694, 279] width 221 height 18
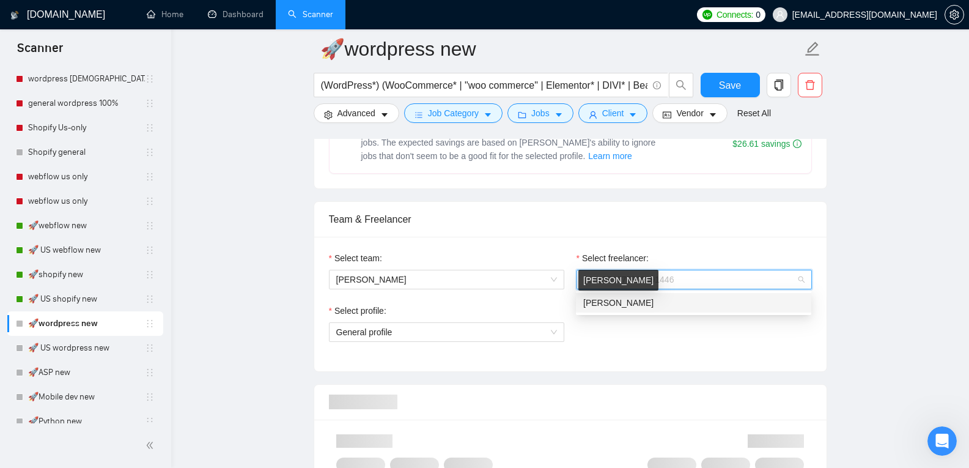
click at [617, 299] on span "[PERSON_NAME]" at bounding box center [618, 303] width 70 height 10
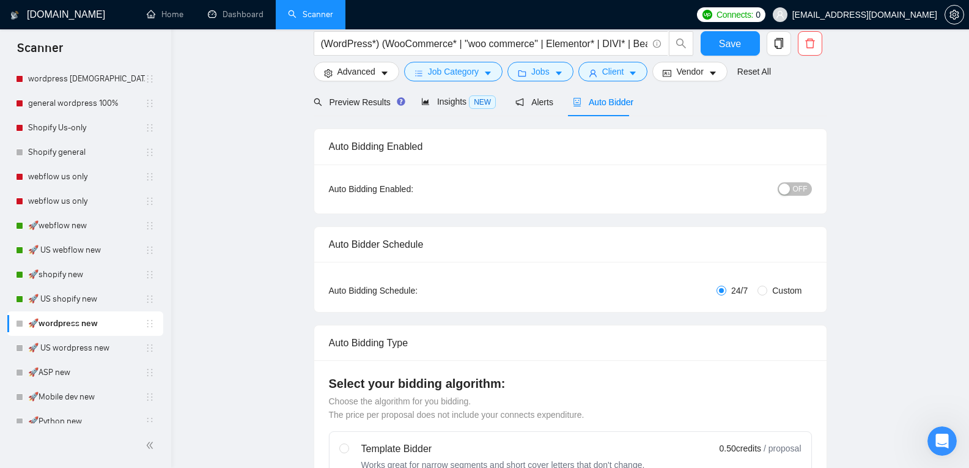
scroll to position [0, 0]
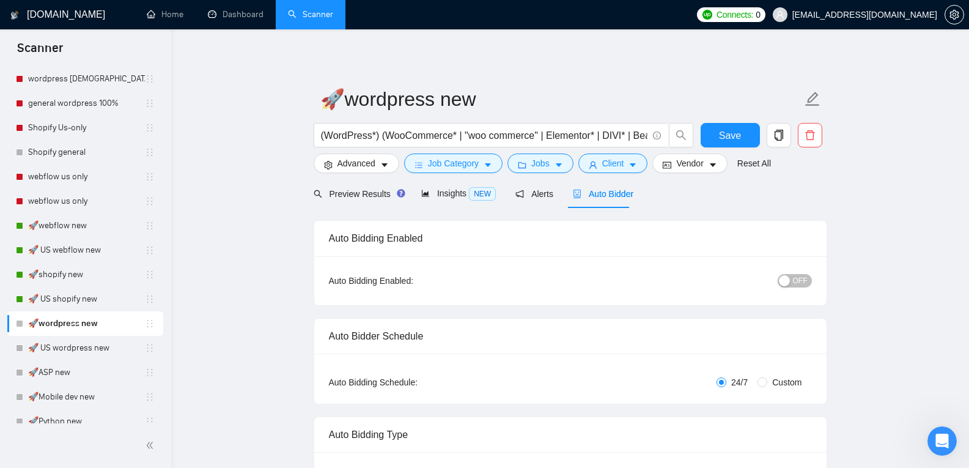
click at [811, 282] on button "OFF" at bounding box center [795, 280] width 34 height 13
click at [705, 134] on button "Save" at bounding box center [730, 135] width 59 height 24
click at [101, 344] on link "🚀 US wordpress new" at bounding box center [86, 348] width 117 height 24
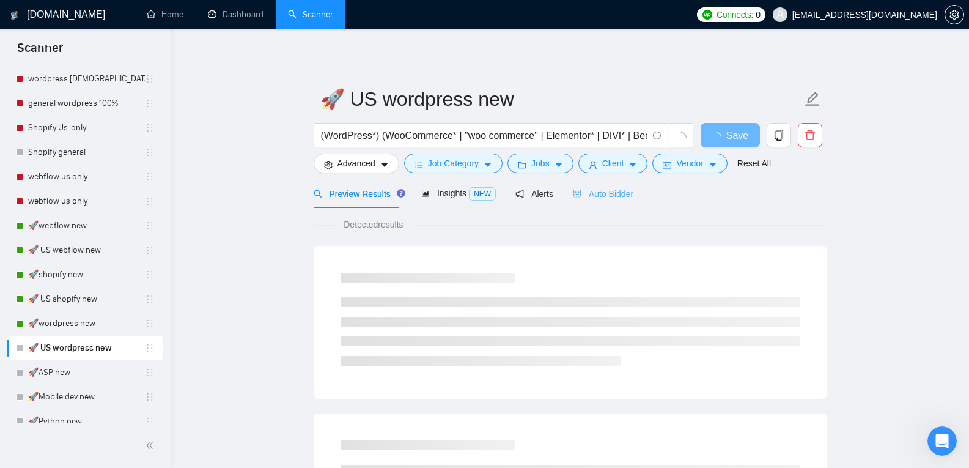
click at [611, 202] on div "Auto Bidder" at bounding box center [603, 193] width 61 height 29
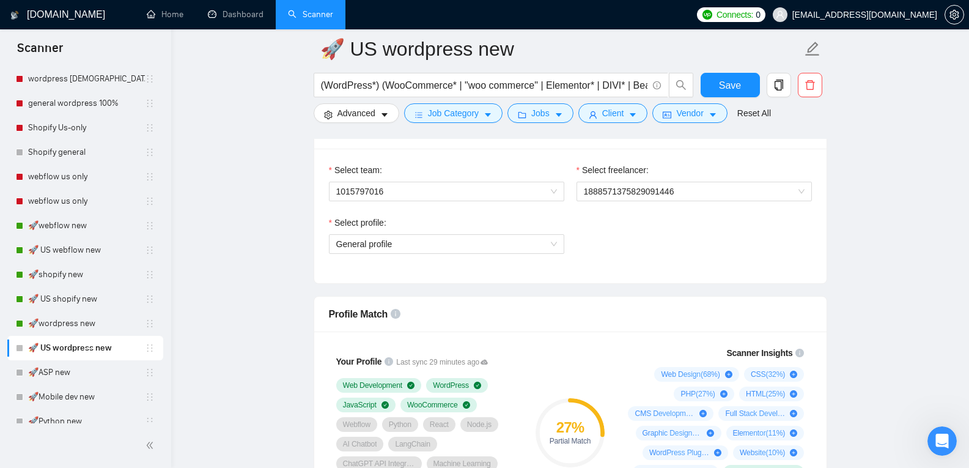
scroll to position [639, 0]
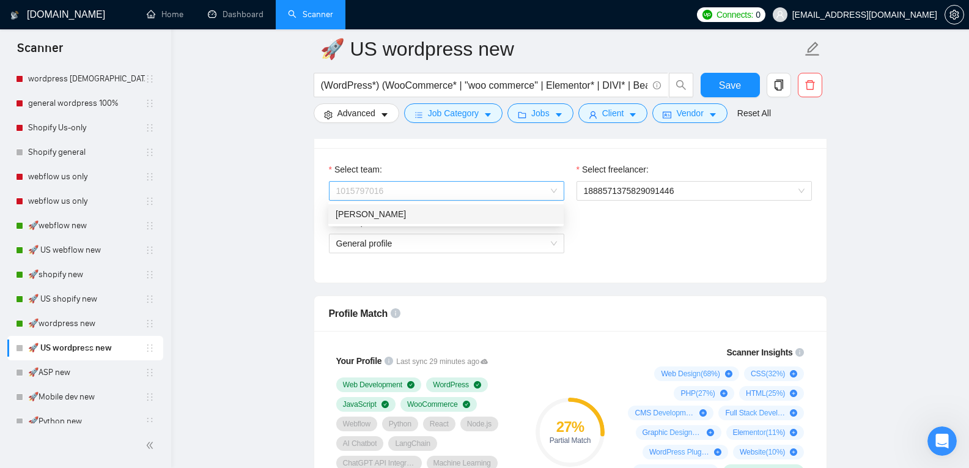
click at [517, 196] on span "1015797016" at bounding box center [446, 191] width 221 height 18
click at [493, 218] on div "[PERSON_NAME]" at bounding box center [446, 213] width 221 height 13
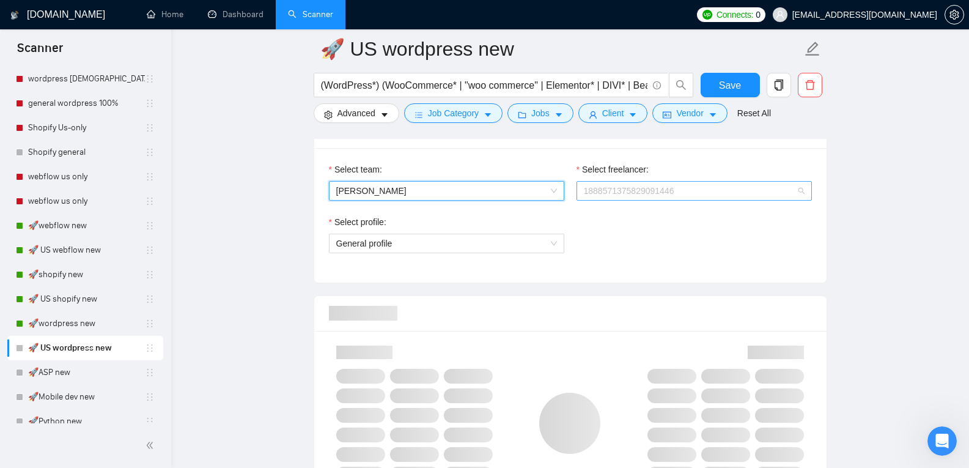
click at [652, 193] on span "1888571375829091446" at bounding box center [694, 191] width 221 height 18
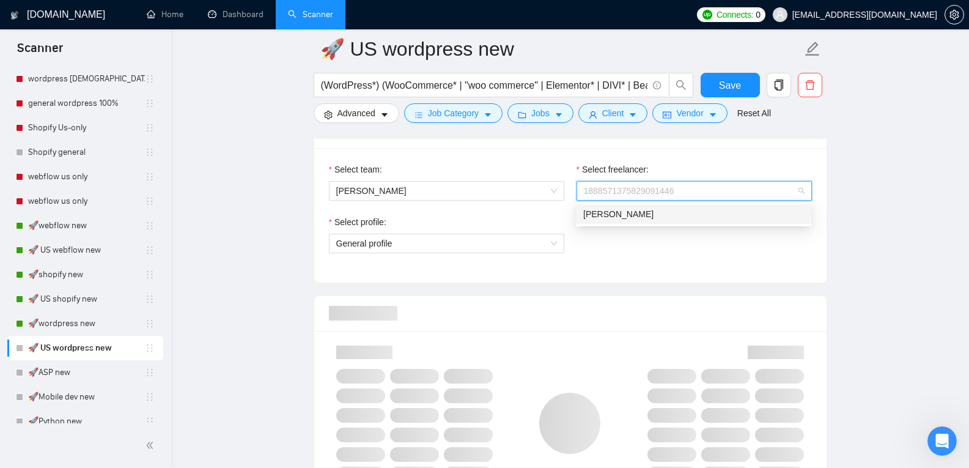
click at [638, 219] on div "[PERSON_NAME]" at bounding box center [693, 213] width 221 height 13
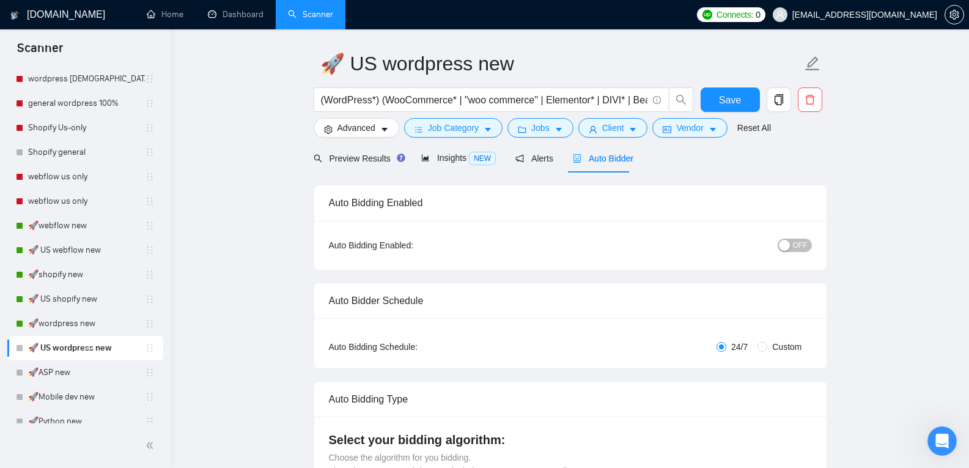
scroll to position [0, 0]
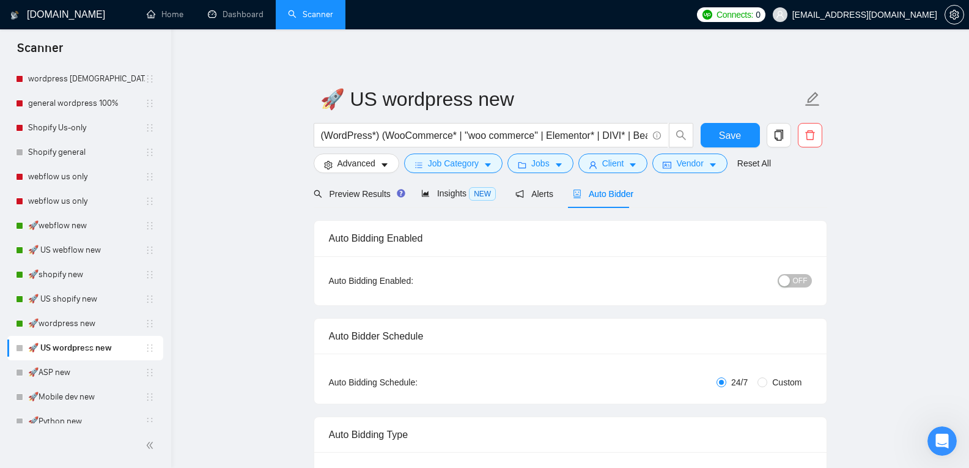
click at [796, 279] on span "OFF" at bounding box center [800, 280] width 15 height 13
click at [704, 133] on button "Save" at bounding box center [730, 135] width 59 height 24
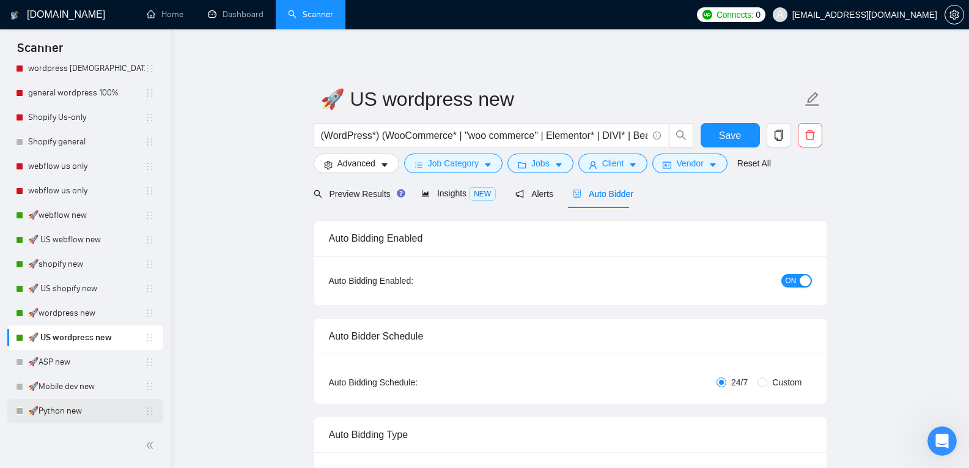
click at [54, 413] on link "🚀Python new" at bounding box center [86, 411] width 117 height 24
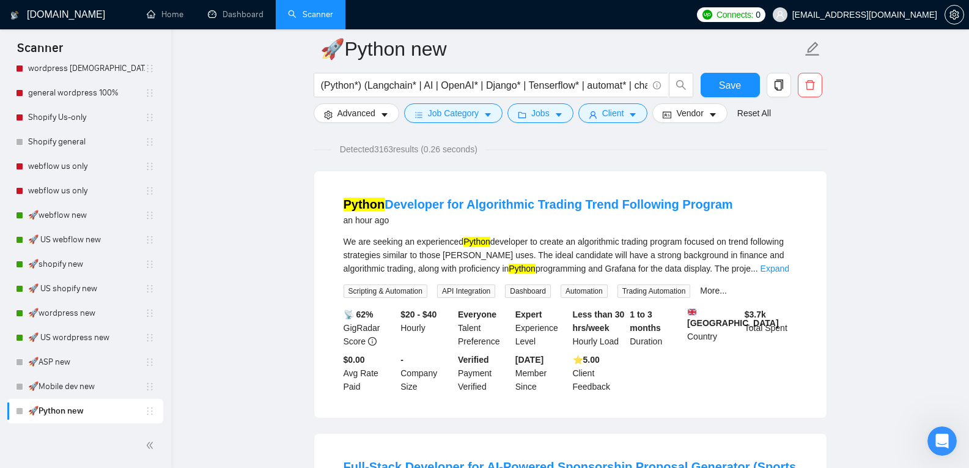
scroll to position [84, 0]
click at [448, 204] on link "Python Developer for Algorithmic Trading Trend Following Program" at bounding box center [538, 204] width 389 height 13
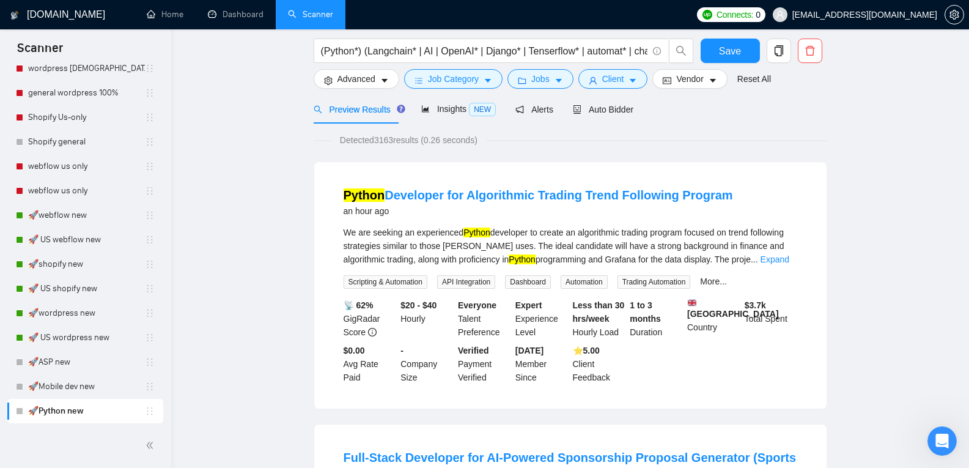
scroll to position [0, 0]
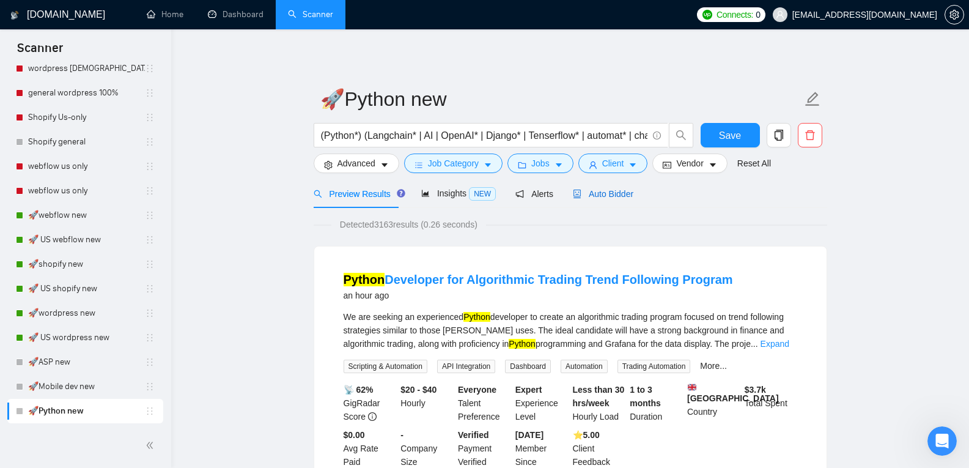
click at [594, 194] on span "Auto Bidder" at bounding box center [603, 194] width 61 height 10
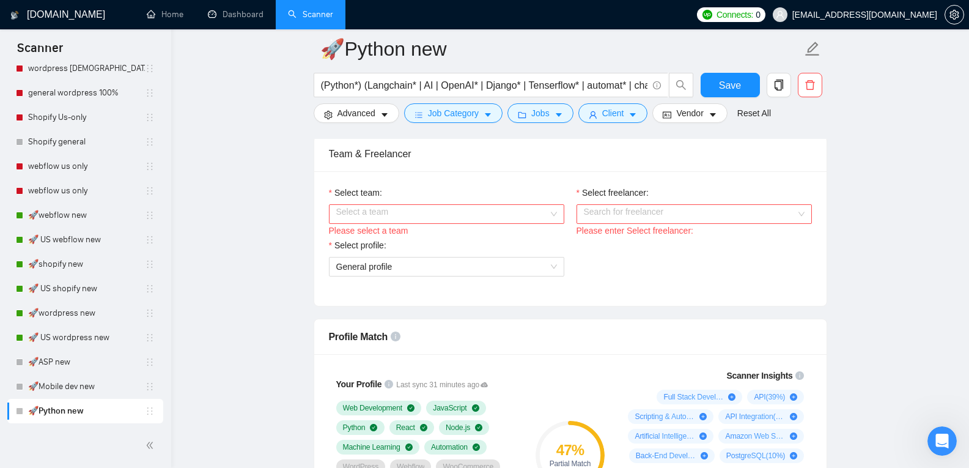
scroll to position [617, 0]
click at [515, 209] on input "Select team:" at bounding box center [442, 213] width 212 height 18
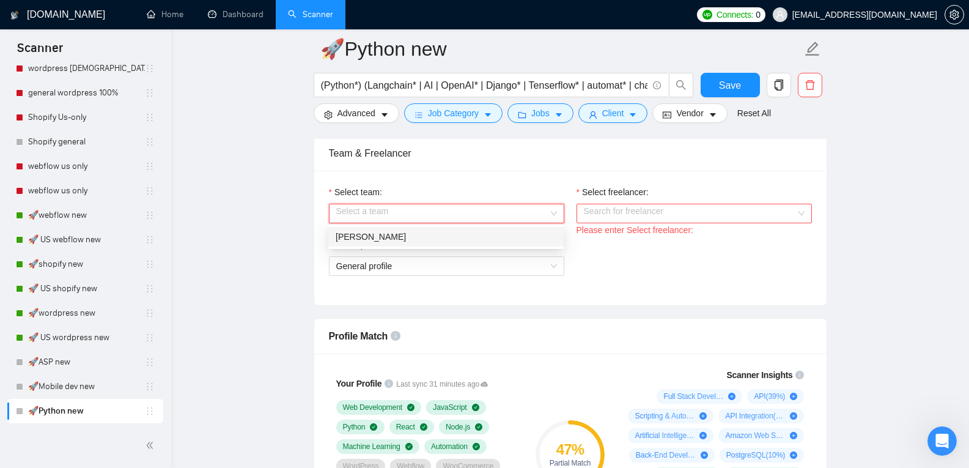
click at [478, 237] on div "[PERSON_NAME]" at bounding box center [446, 236] width 221 height 13
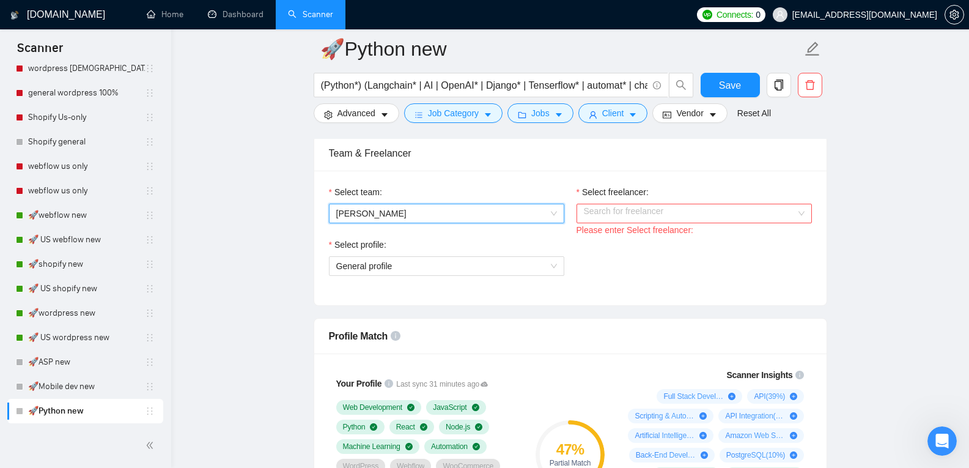
click at [636, 212] on input "Select freelancer:" at bounding box center [690, 213] width 212 height 18
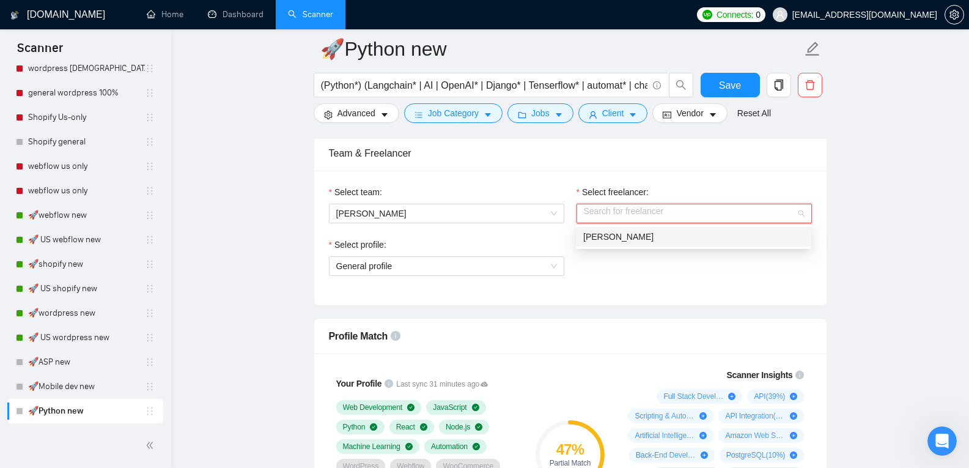
click at [630, 237] on span "[PERSON_NAME]" at bounding box center [618, 237] width 70 height 10
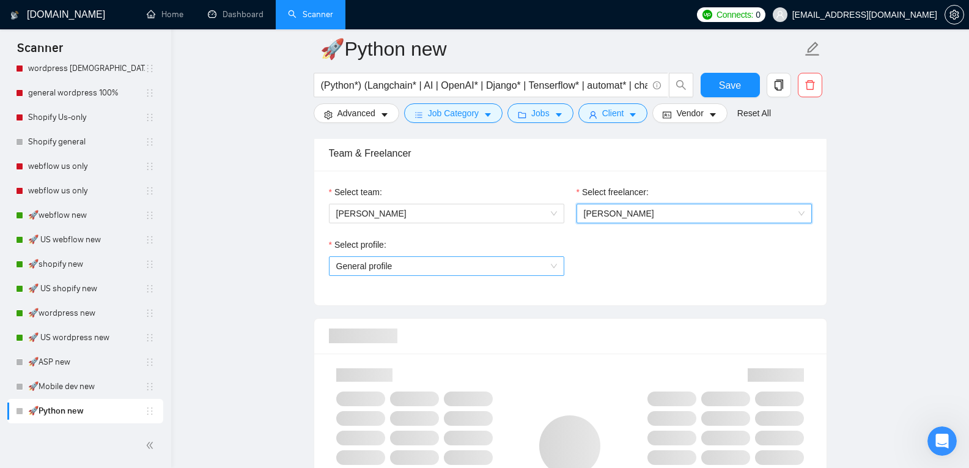
click at [498, 270] on span "General profile" at bounding box center [446, 266] width 221 height 18
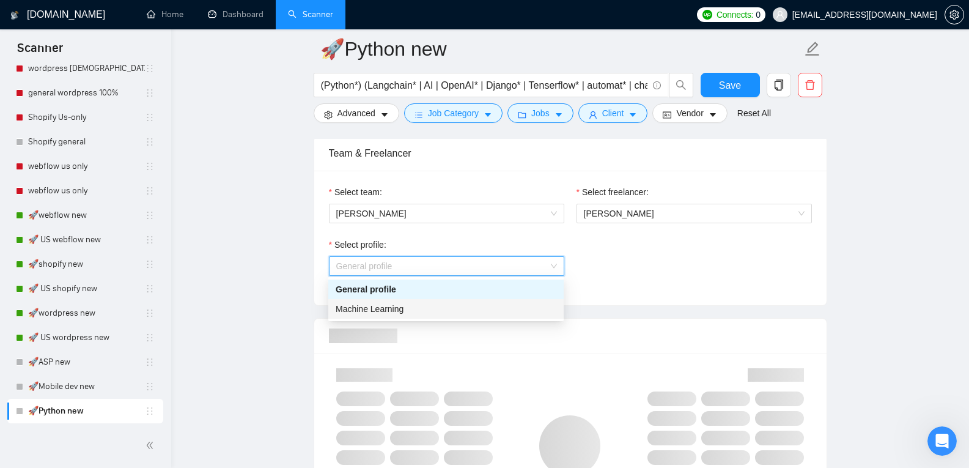
click at [465, 307] on div "Machine Learning" at bounding box center [446, 308] width 221 height 13
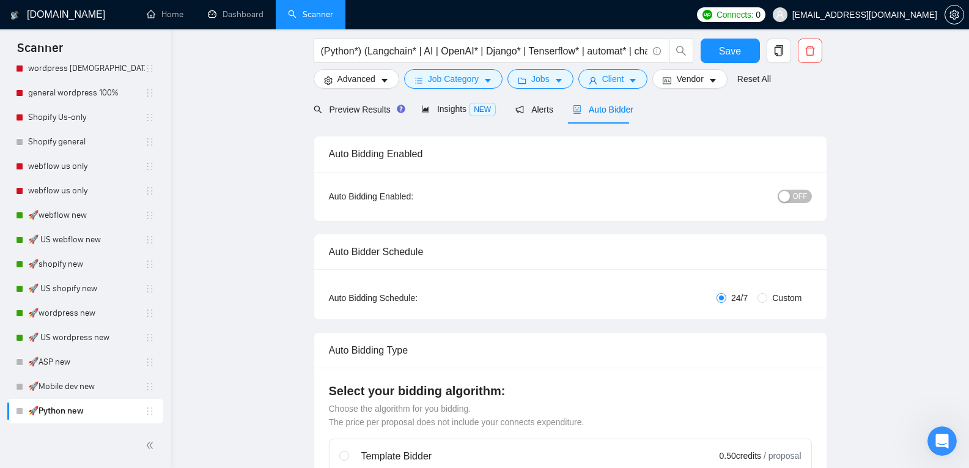
scroll to position [0, 0]
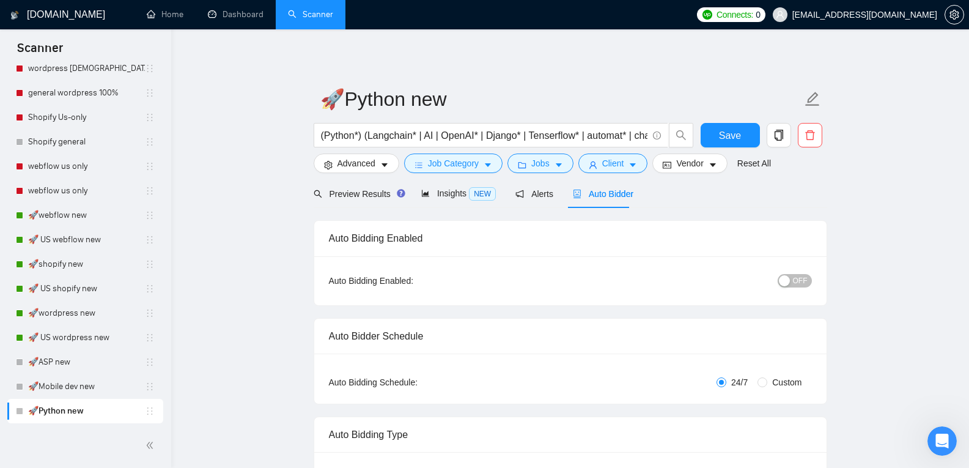
click at [794, 276] on span "OFF" at bounding box center [800, 280] width 15 height 13
click at [711, 137] on button "Save" at bounding box center [730, 135] width 59 height 24
click at [107, 221] on link "🚀webflow new" at bounding box center [86, 215] width 117 height 24
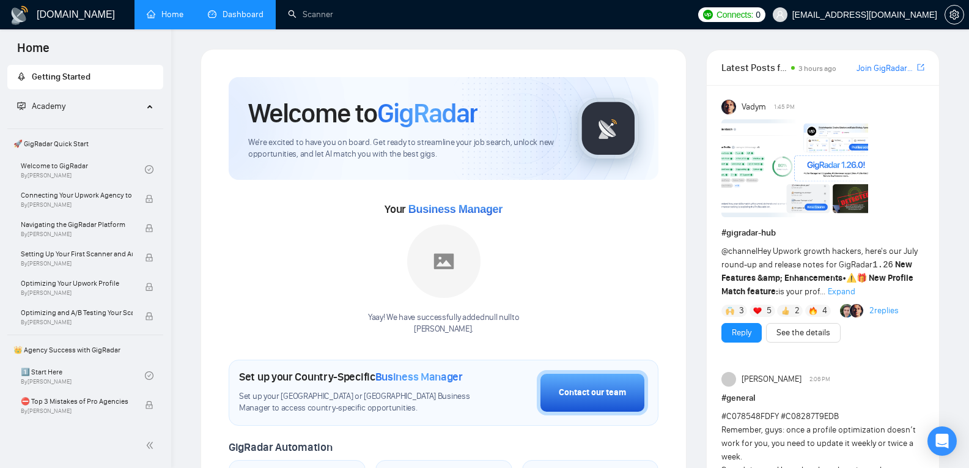
click at [263, 16] on link "Dashboard" at bounding box center [236, 14] width 56 height 10
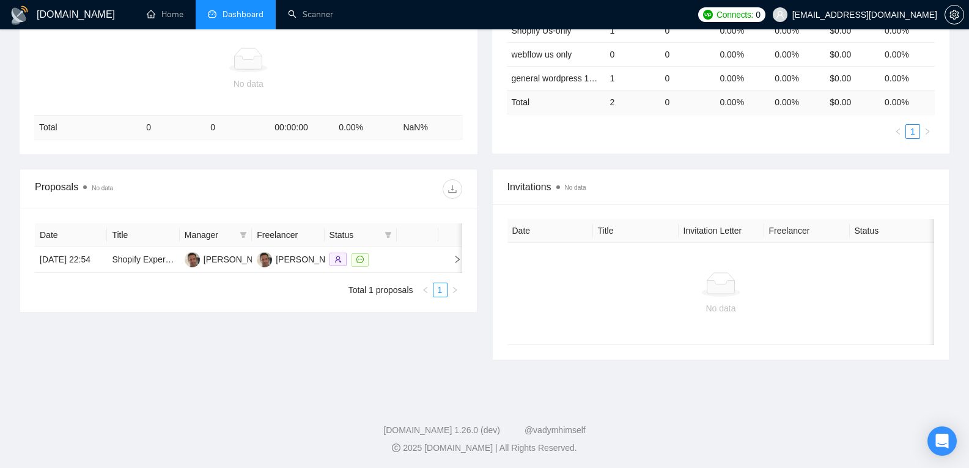
scroll to position [280, 0]
click at [153, 253] on link "Shopify Expert Needed to Set Up and Customize E-Commerce Store" at bounding box center [242, 258] width 261 height 10
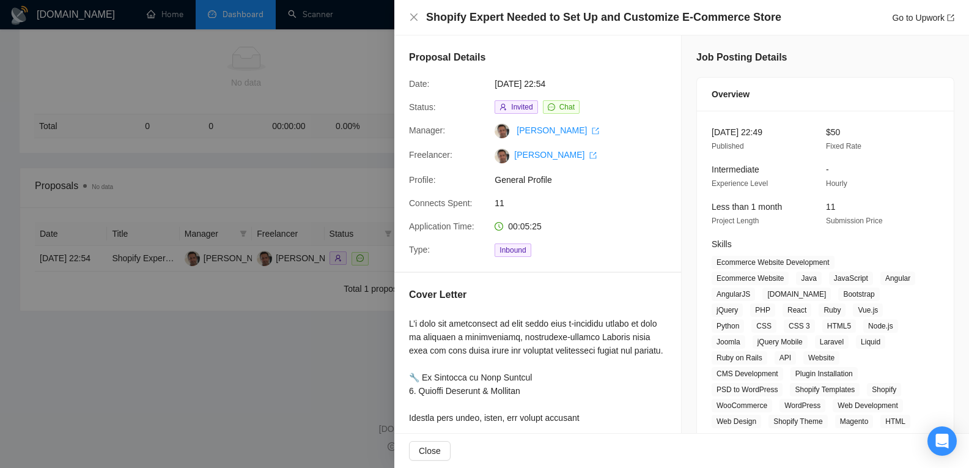
click at [283, 207] on div at bounding box center [484, 234] width 969 height 468
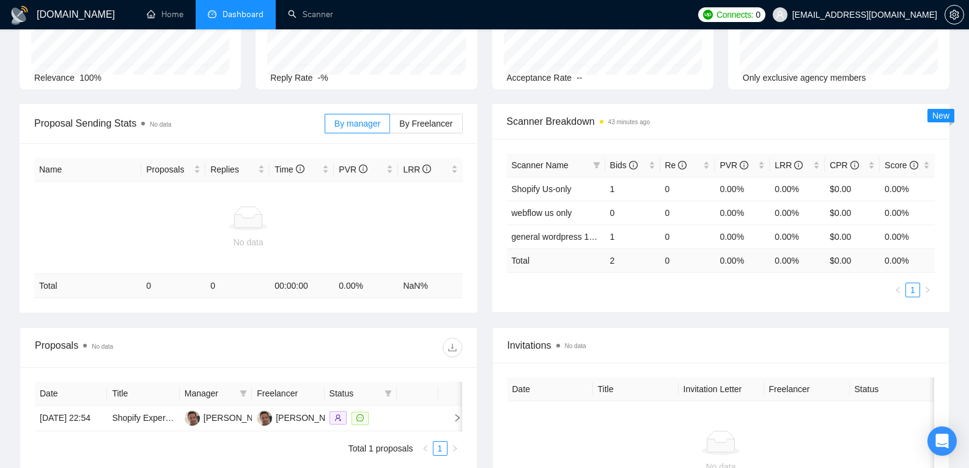
scroll to position [0, 0]
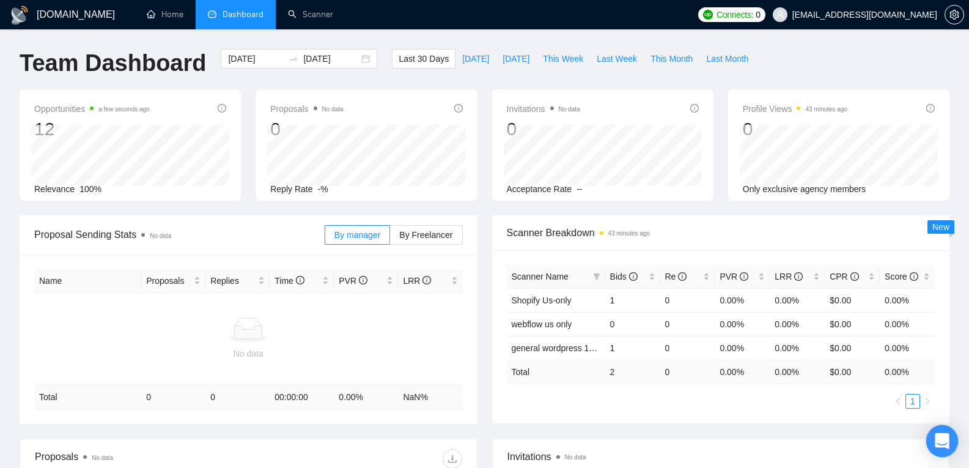
click at [942, 445] on icon "Open Intercom Messenger" at bounding box center [942, 441] width 16 height 16
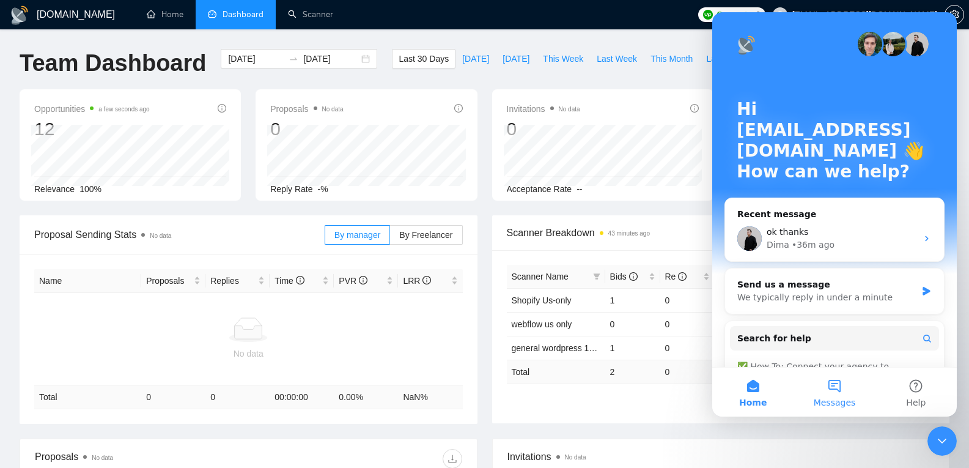
click at [842, 395] on button "Messages" at bounding box center [833, 391] width 81 height 49
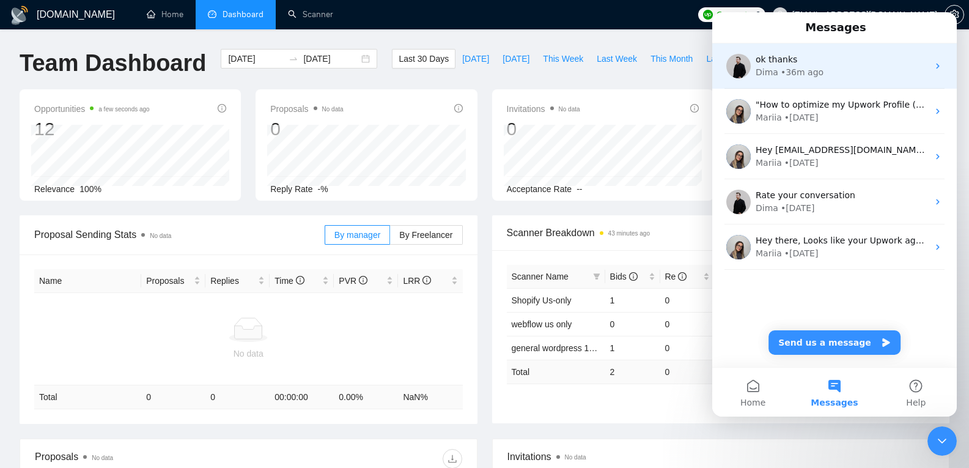
click at [804, 50] on div "ok thanks Dima • 36m ago" at bounding box center [834, 65] width 245 height 45
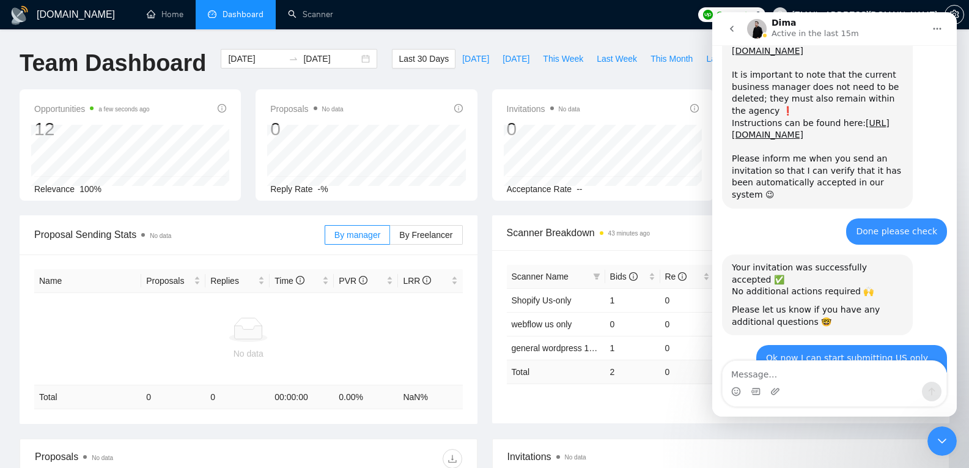
scroll to position [2309, 0]
type textarea "have quick question"
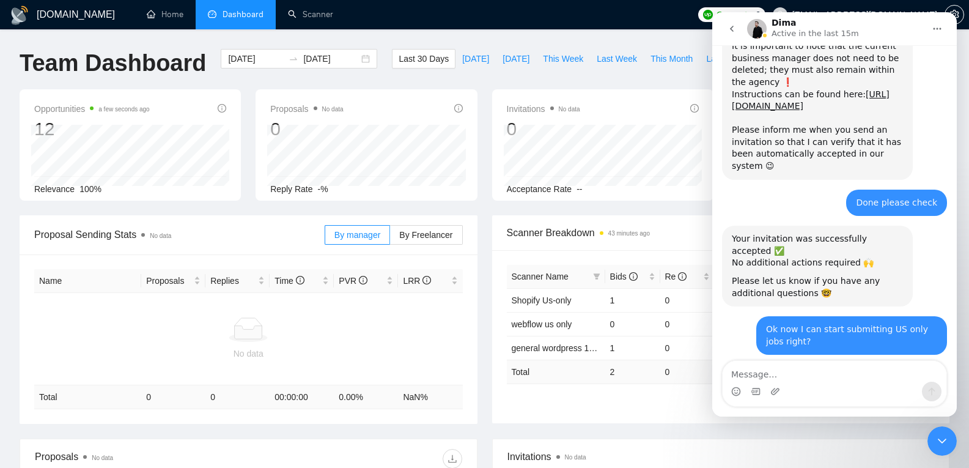
scroll to position [2411, 0]
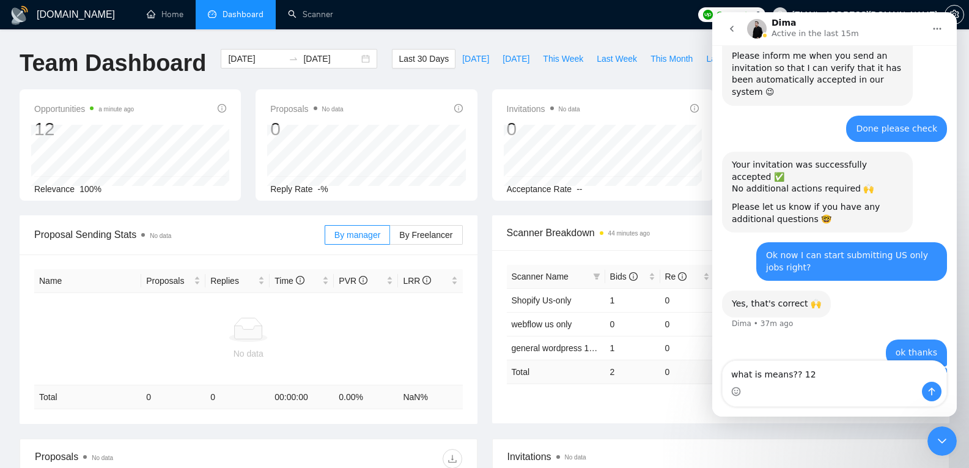
drag, startPoint x: 75, startPoint y: 103, endPoint x: 67, endPoint y: 105, distance: 7.6
click at [67, 105] on span "Opportunities a minute ago" at bounding box center [84, 108] width 100 height 15
copy span "Opportunities"
click at [835, 370] on textarea "what is means?? 12" at bounding box center [835, 371] width 224 height 21
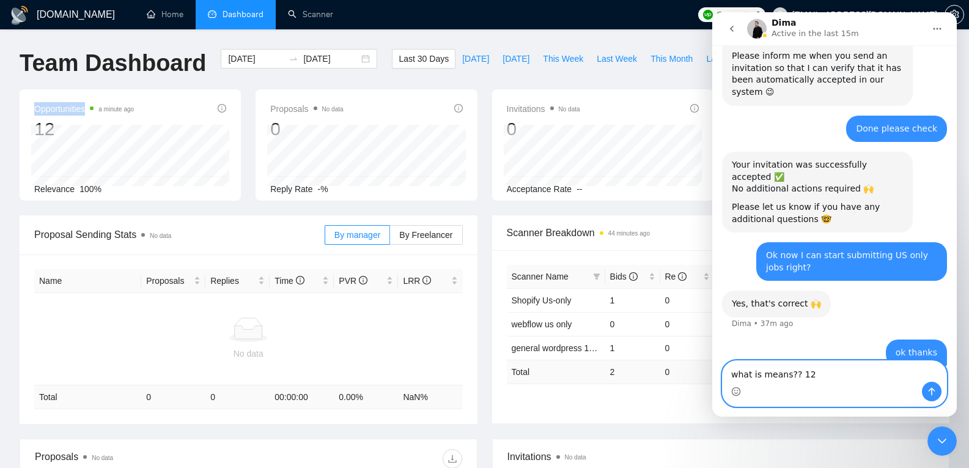
paste textarea "Opportunities"
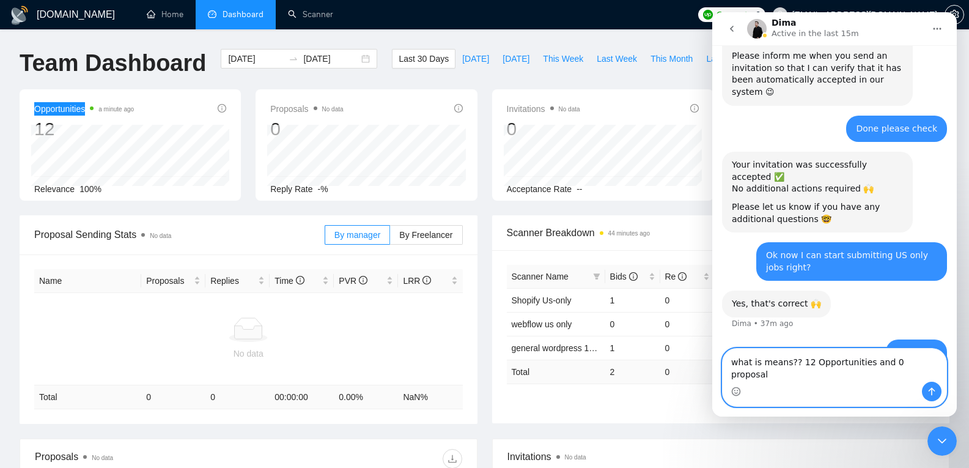
type textarea "what is means?? 12 Opportunities and 0 proposals"
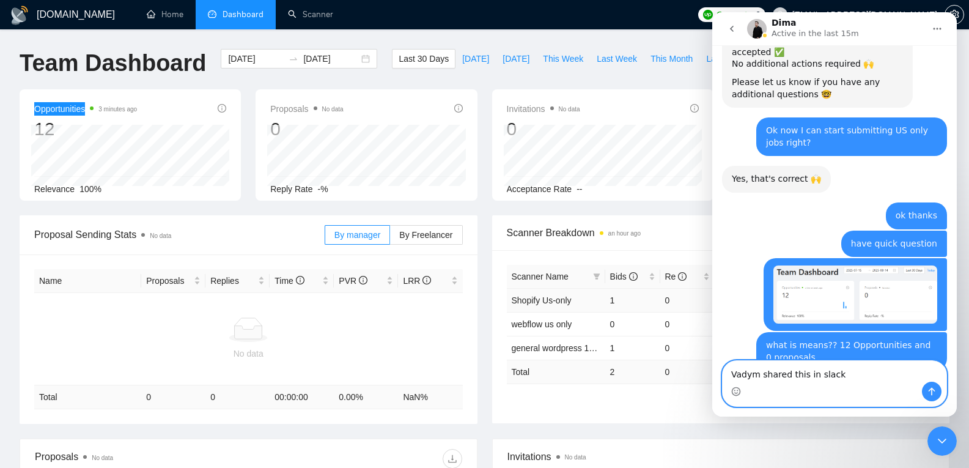
scroll to position [2548, 0]
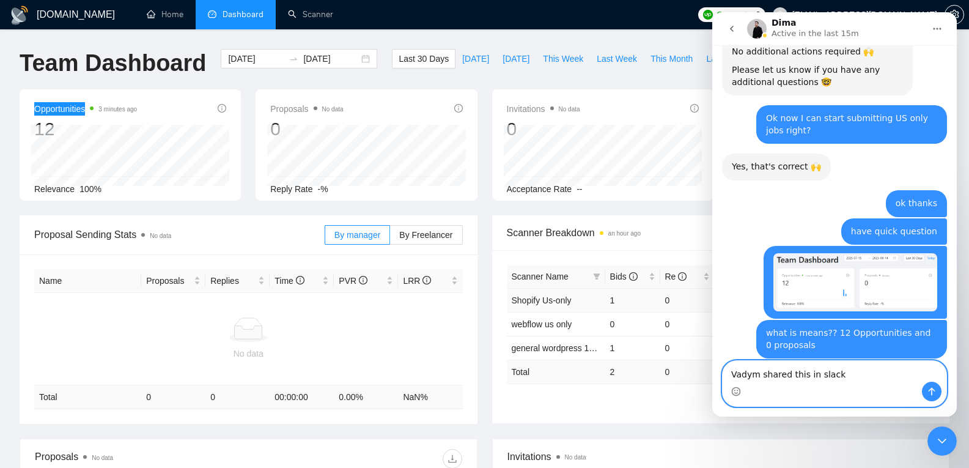
paste textarea "Profile management upgrades: We are now collecting early access signups for a f…"
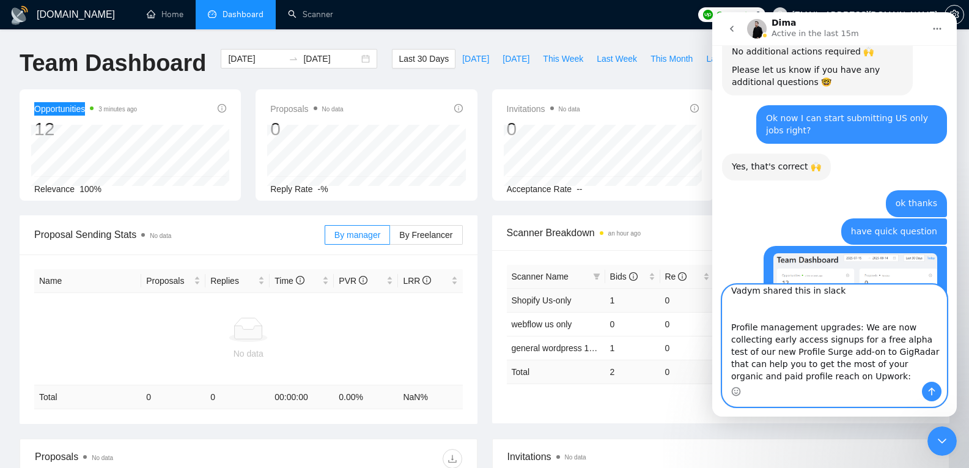
scroll to position [2588, 0]
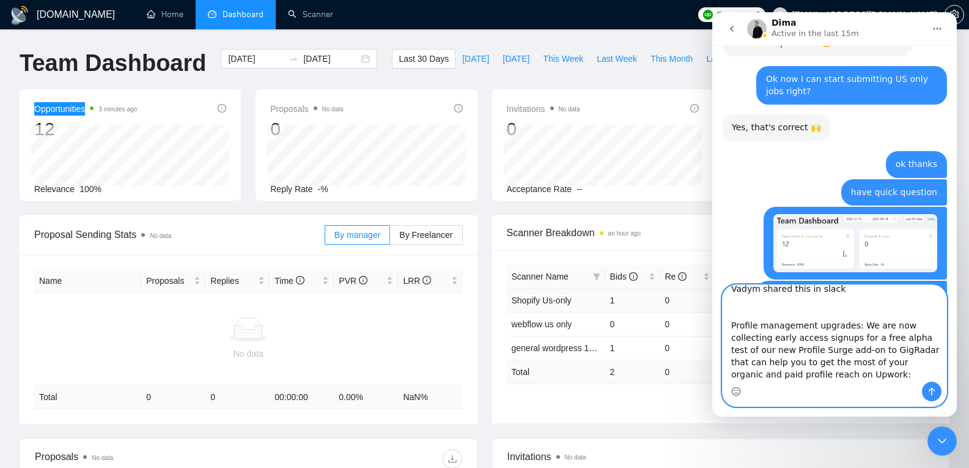
type textarea "Vadym shared this in slack Profile management upgrades: We are now collecting e…"
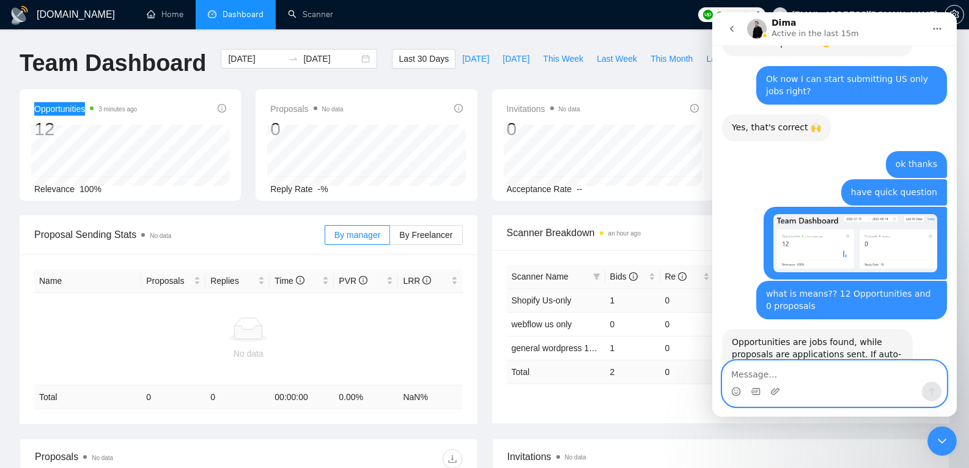
scroll to position [2512, 0]
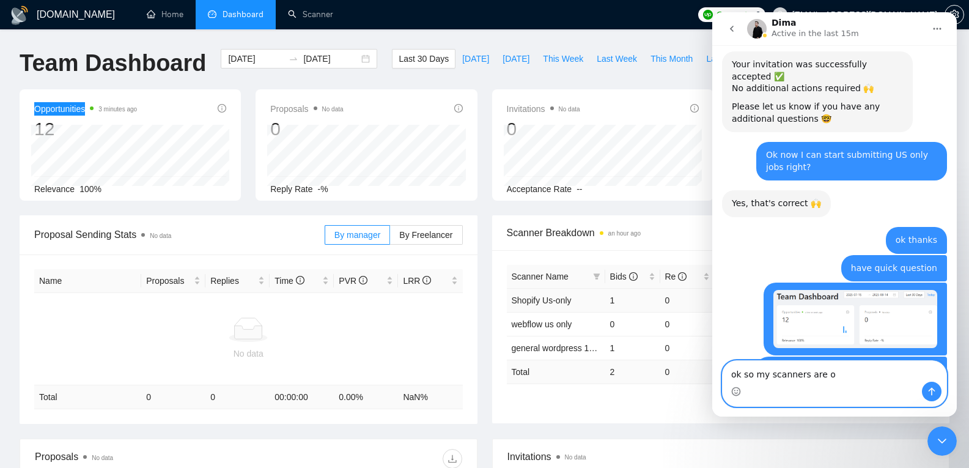
type textarea "ok so my scanners are on"
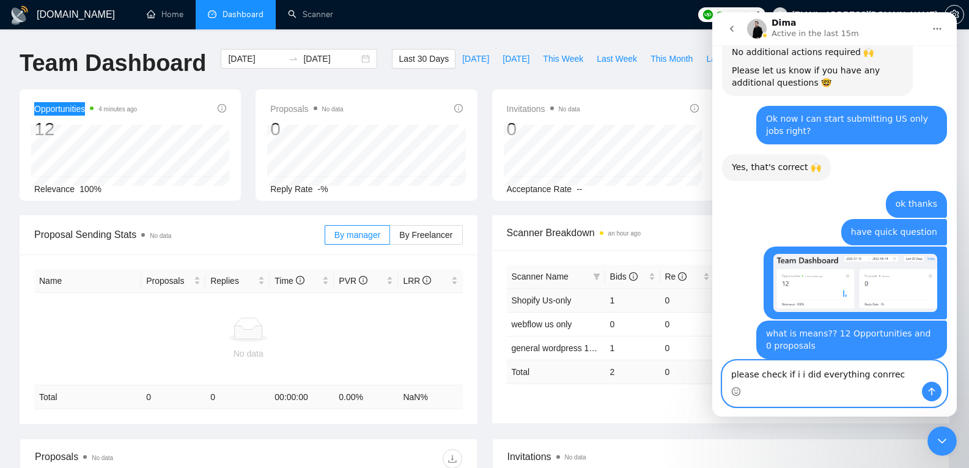
type textarea "please check if i i did everything conrrect"
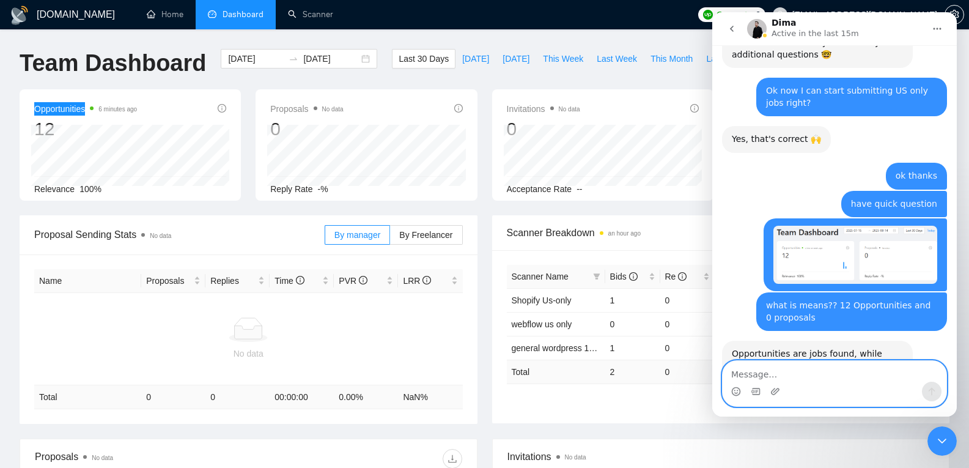
scroll to position [2623, 0]
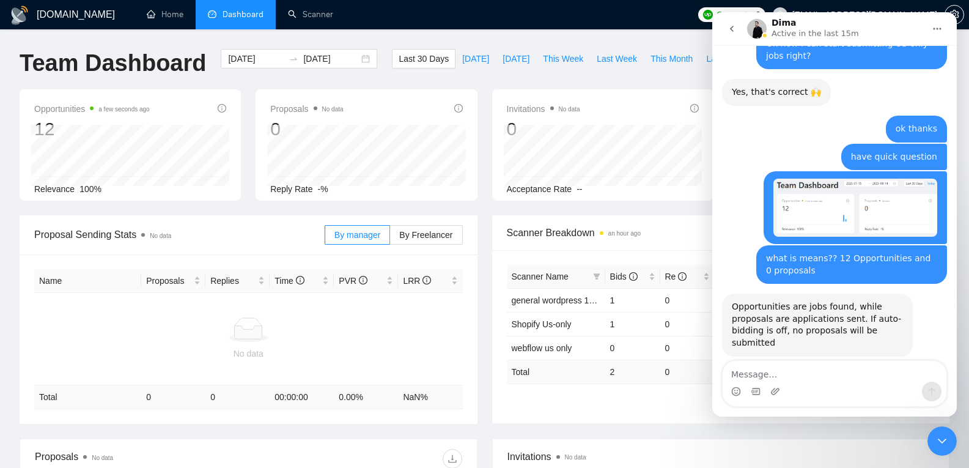
scroll to position [2624, 0]
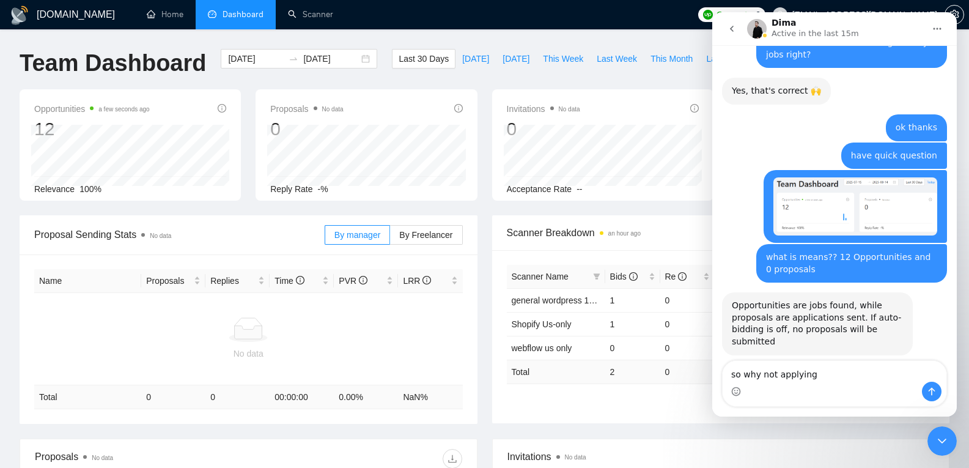
type textarea "so why not applying?"
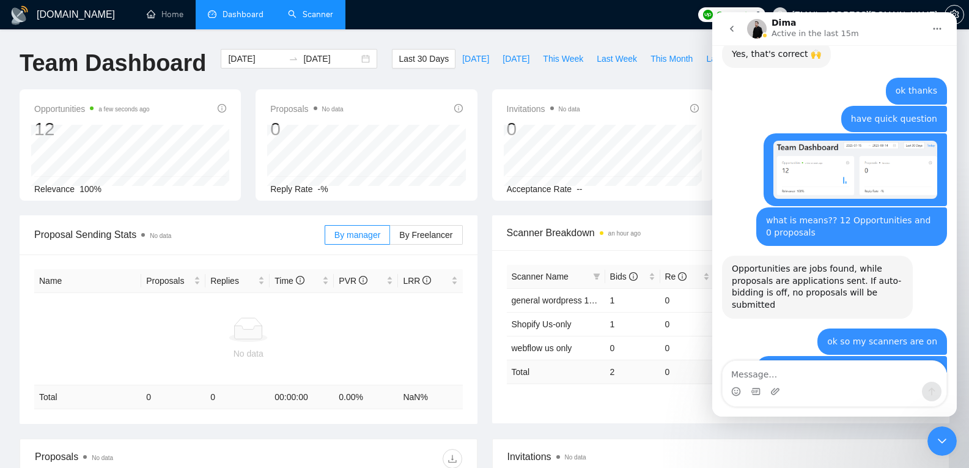
click at [301, 17] on link "Scanner" at bounding box center [310, 14] width 45 height 10
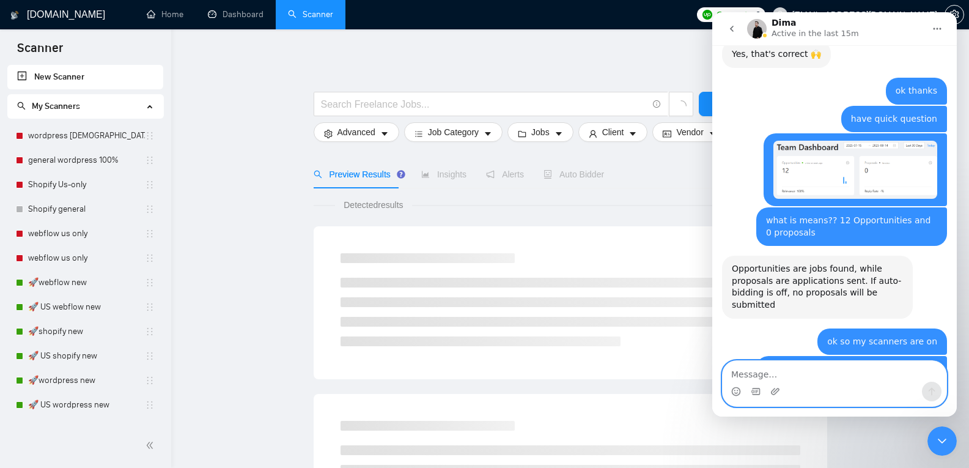
click at [749, 370] on textarea "Message…" at bounding box center [835, 371] width 224 height 21
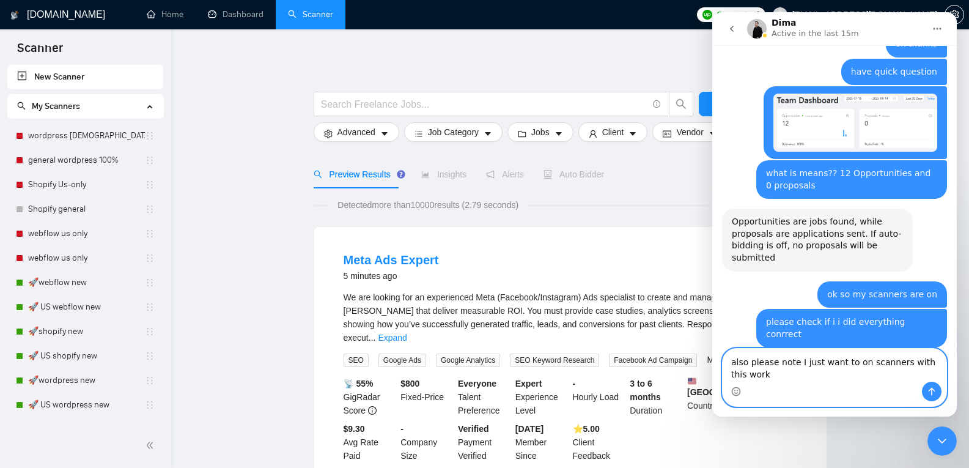
scroll to position [2720, 0]
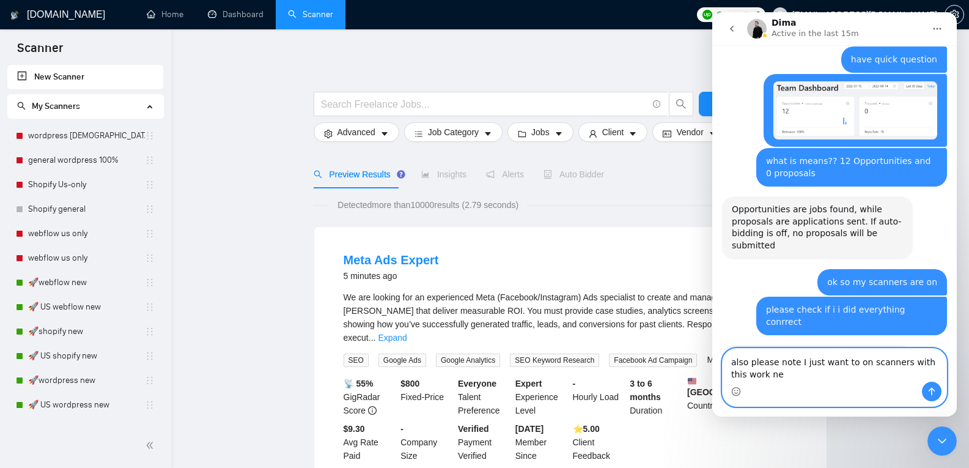
type textarea "also please note I just want to on scanners with this work new"
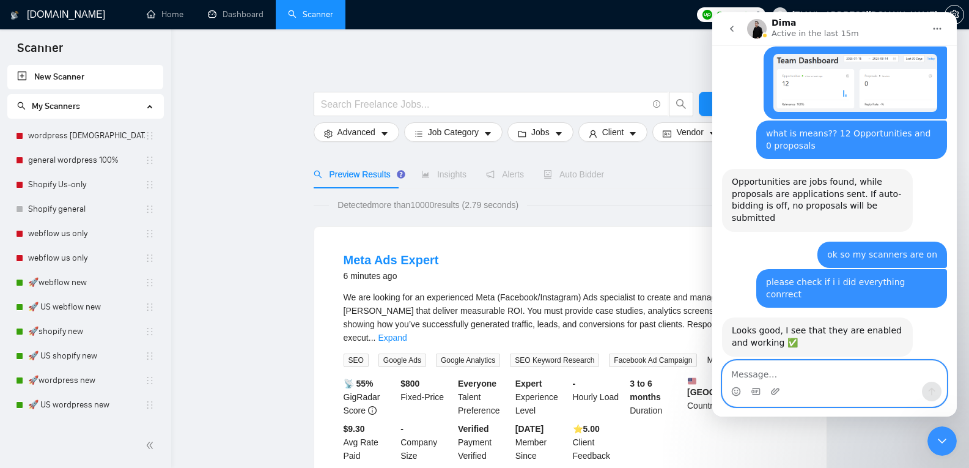
scroll to position [2749, 0]
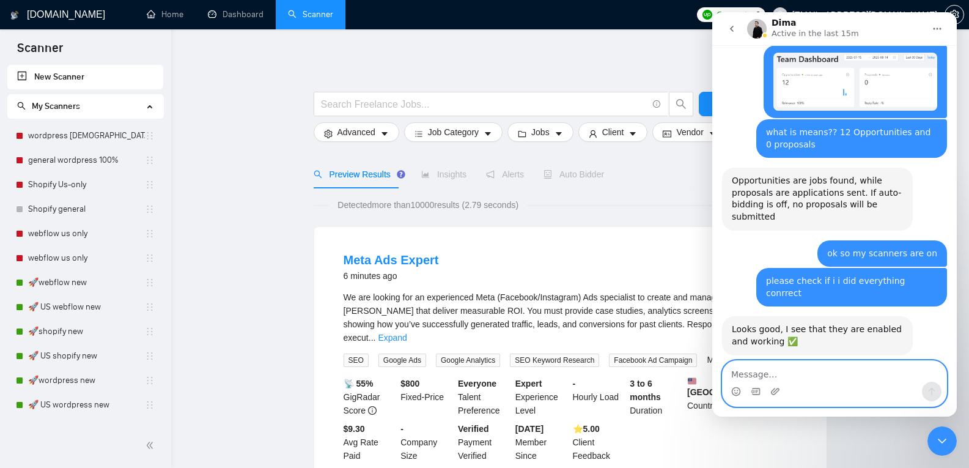
click at [764, 373] on textarea "Message…" at bounding box center [835, 371] width 224 height 21
type textarea "yes"
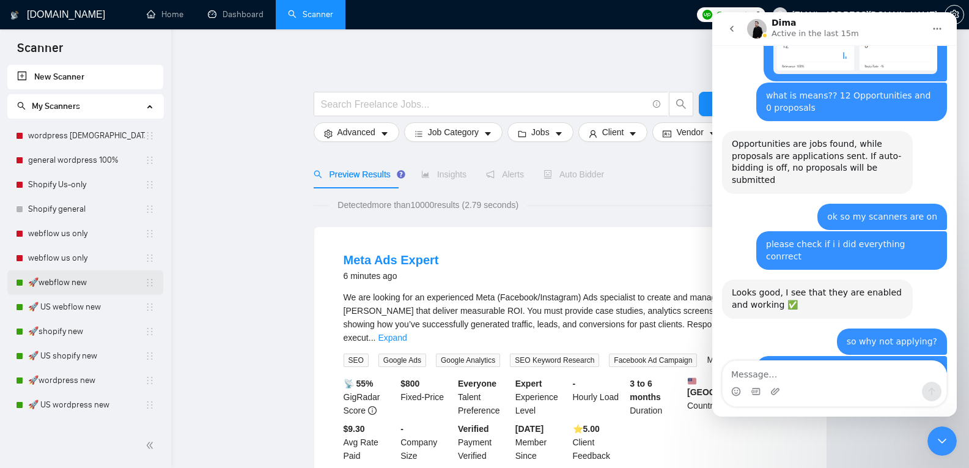
click at [83, 281] on link "🚀webflow new" at bounding box center [86, 282] width 117 height 24
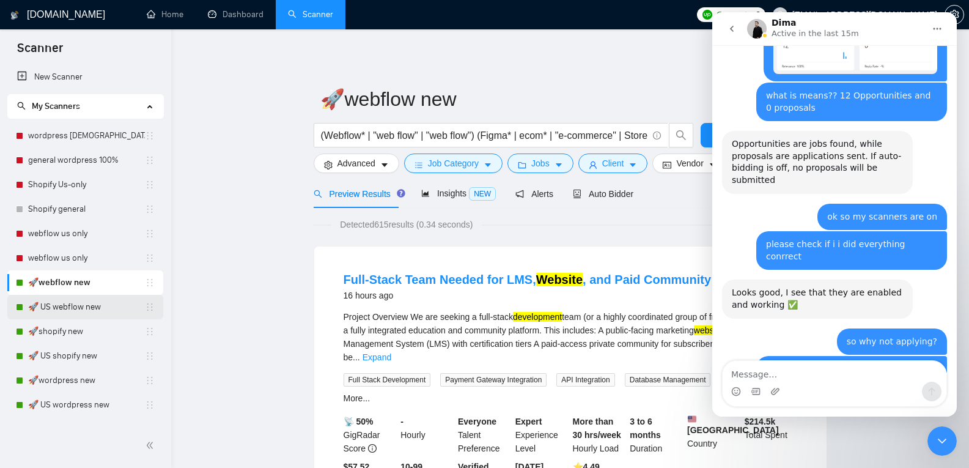
scroll to position [2833, 0]
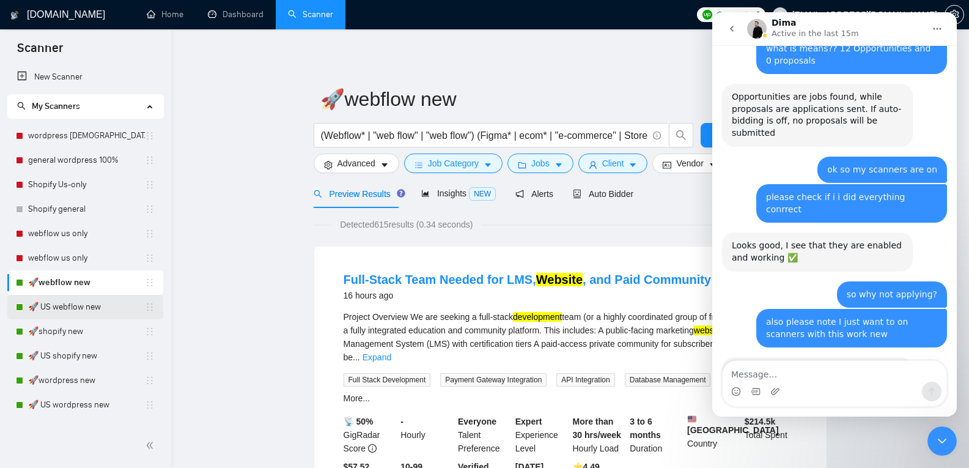
click at [89, 309] on link "🚀 US webflow new" at bounding box center [86, 307] width 117 height 24
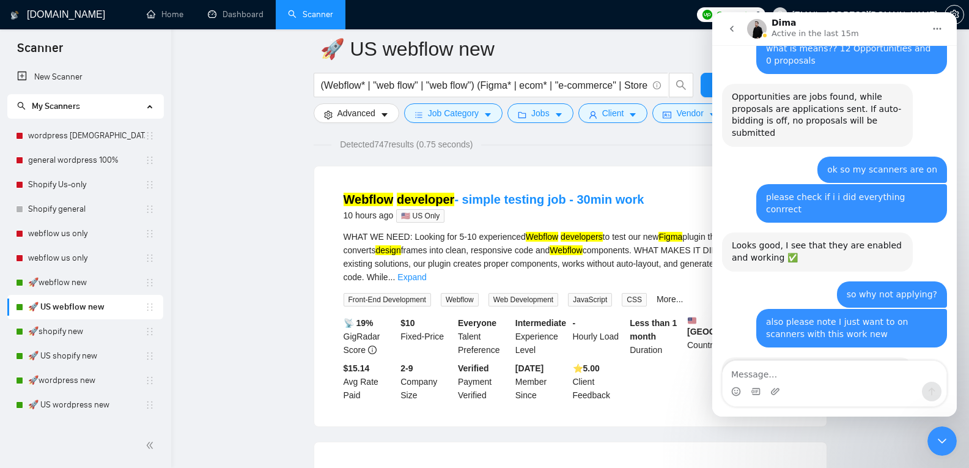
scroll to position [103, 0]
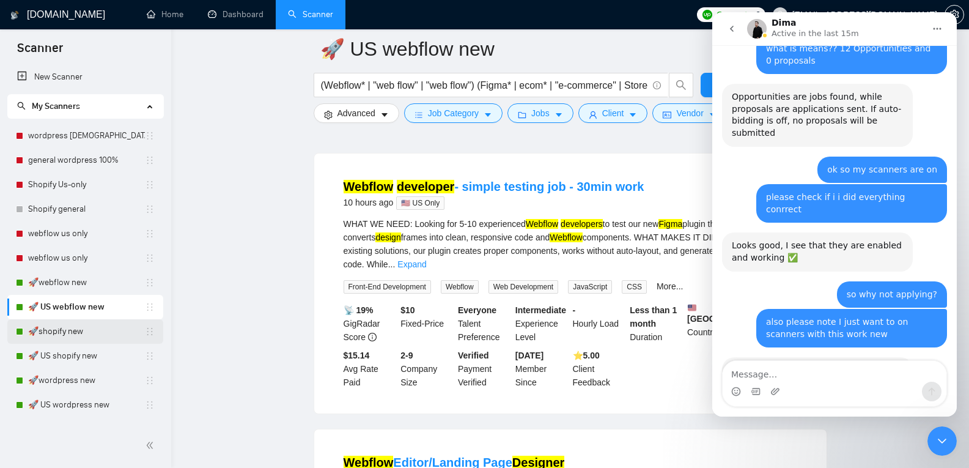
click at [84, 336] on link "🚀shopify new" at bounding box center [86, 331] width 117 height 24
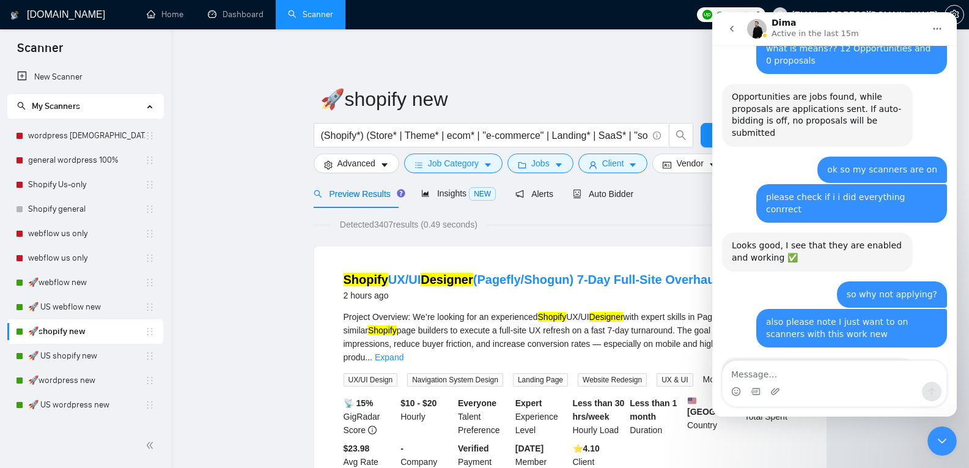
scroll to position [2786, 0]
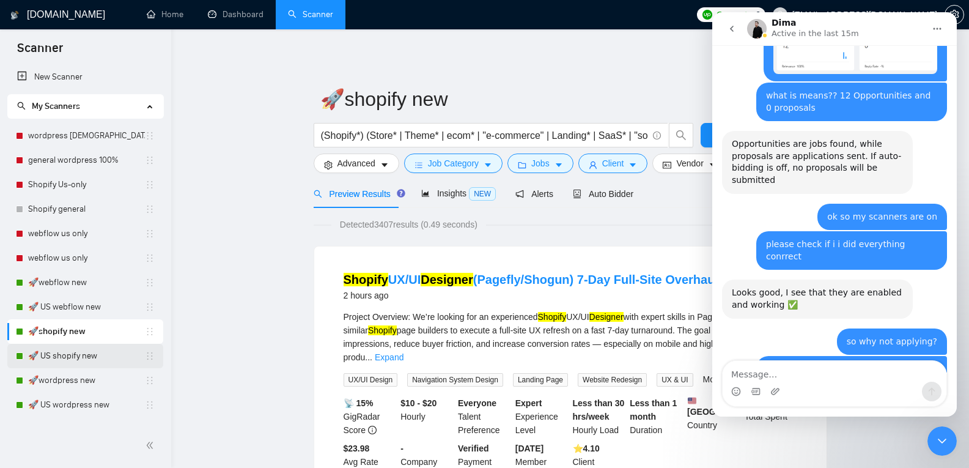
click at [101, 356] on link "🚀 US shopify new" at bounding box center [86, 356] width 117 height 24
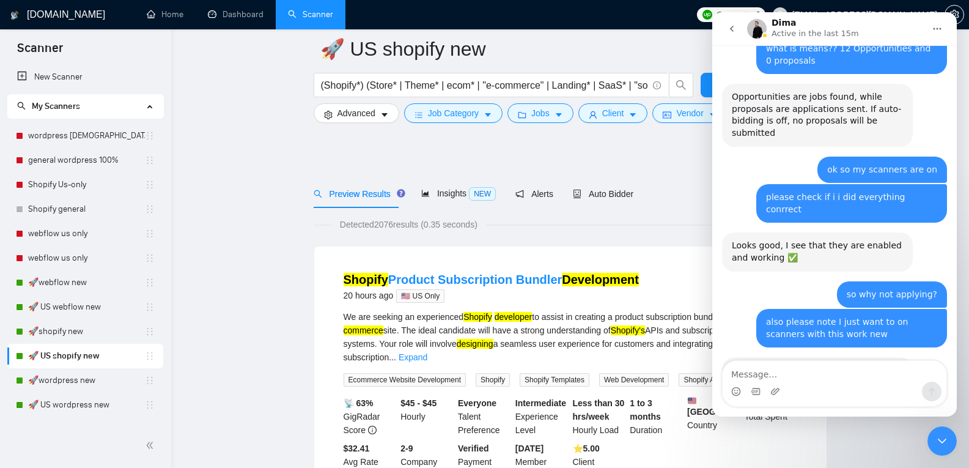
scroll to position [156, 0]
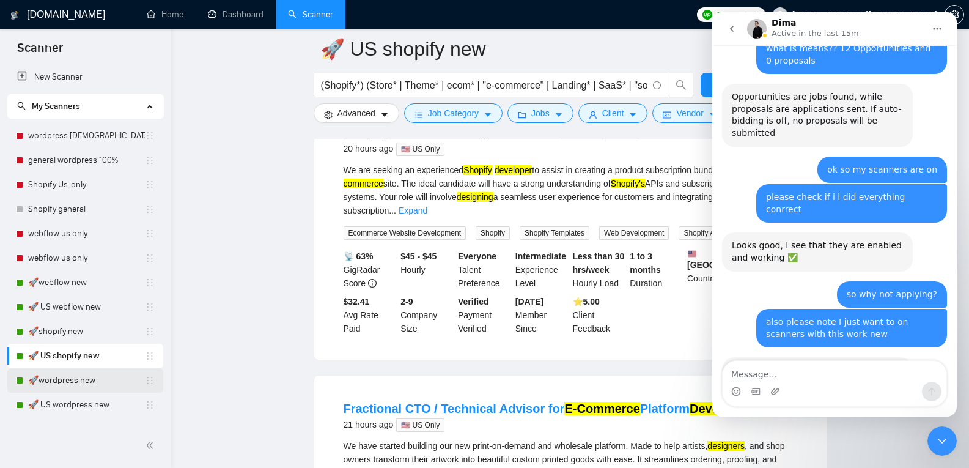
click at [110, 377] on link "🚀wordpress new" at bounding box center [86, 380] width 117 height 24
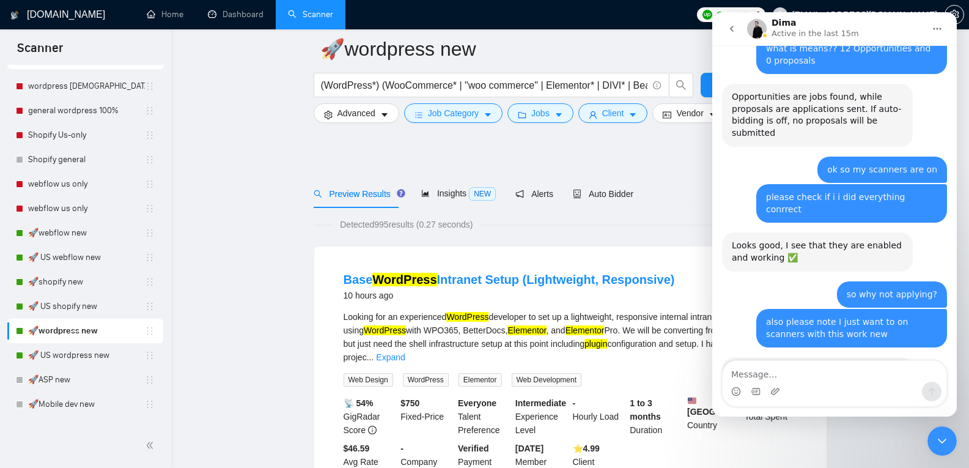
scroll to position [101, 0]
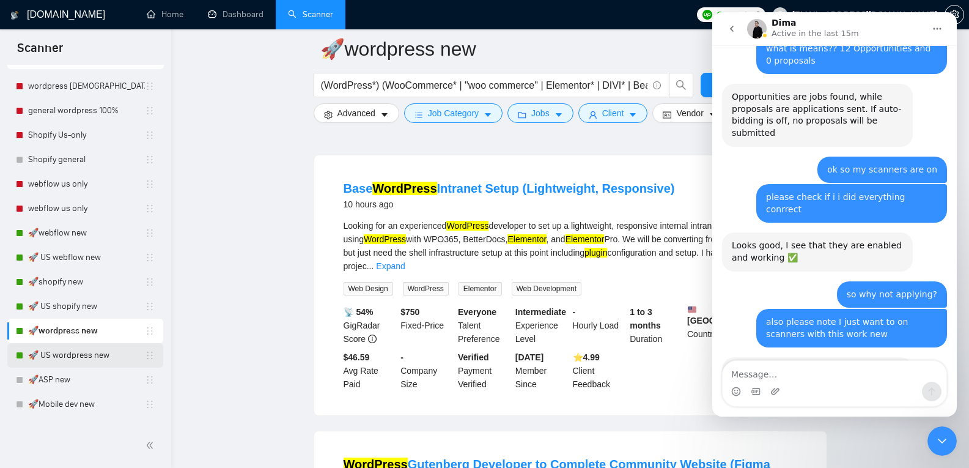
click at [102, 361] on link "🚀 US wordpress new" at bounding box center [86, 355] width 117 height 24
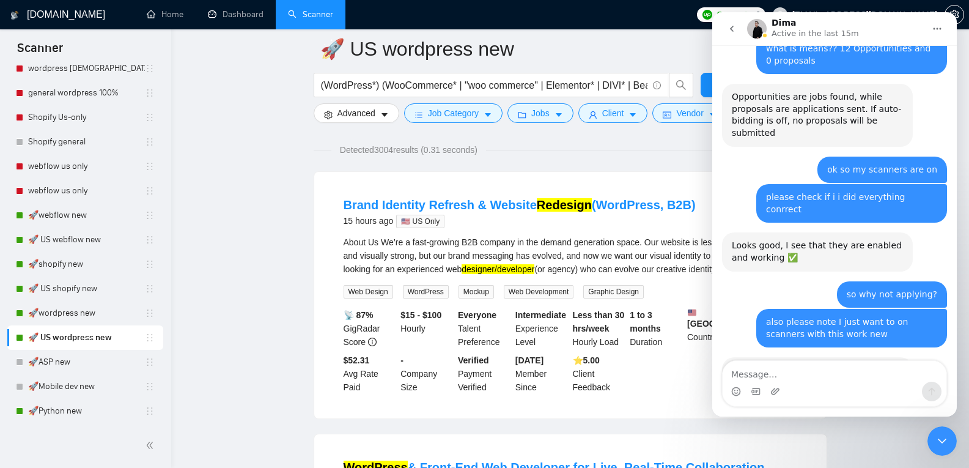
scroll to position [85, 0]
click at [88, 405] on link "🚀Python new" at bounding box center [86, 411] width 117 height 24
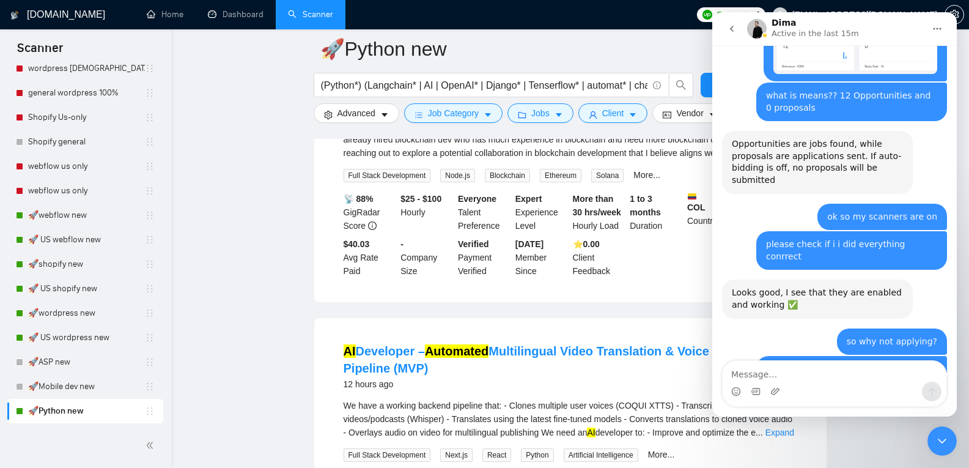
scroll to position [595, 0]
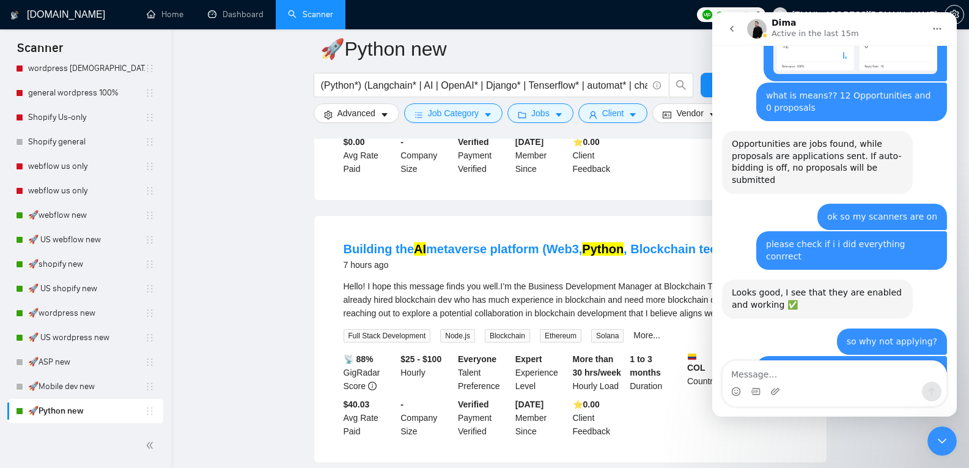
click at [65, 16] on h1 "[DOMAIN_NAME]" at bounding box center [66, 14] width 78 height 29
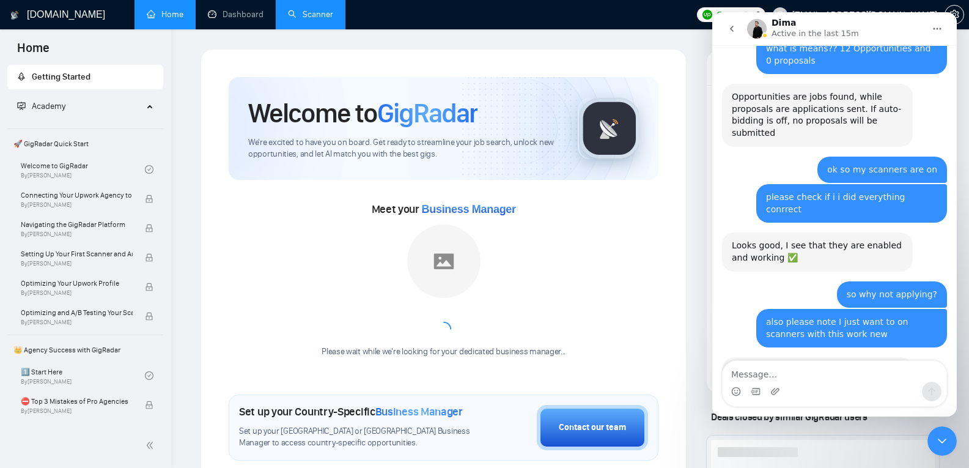
scroll to position [2834, 0]
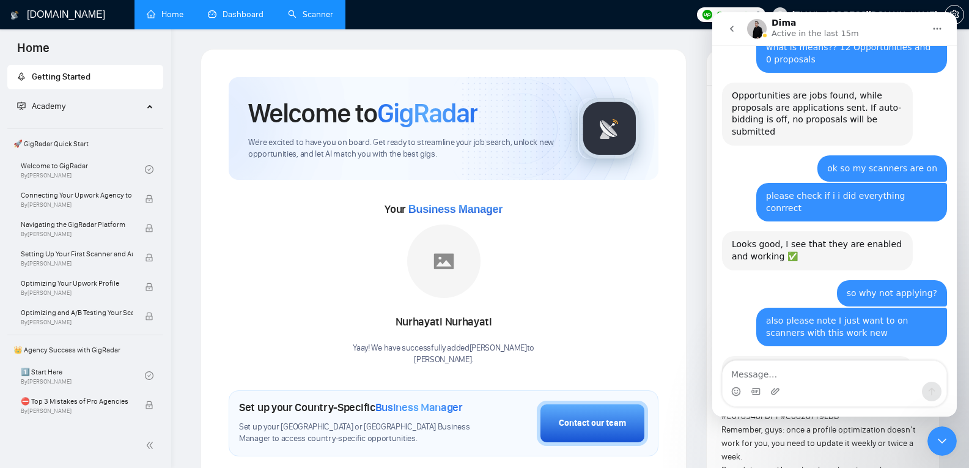
click at [220, 9] on link "Dashboard" at bounding box center [236, 14] width 56 height 10
